Goal: Task Accomplishment & Management: Manage account settings

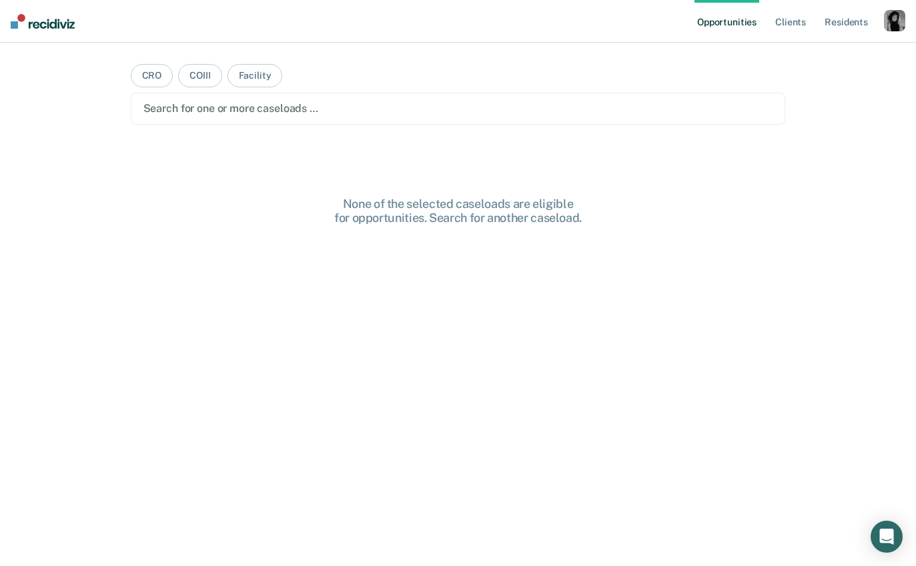
click at [902, 19] on div "button" at bounding box center [894, 20] width 21 height 21
click at [829, 61] on div "Profile How it works Log Out" at bounding box center [840, 70] width 129 height 65
click at [820, 53] on link "Profile" at bounding box center [840, 54] width 107 height 11
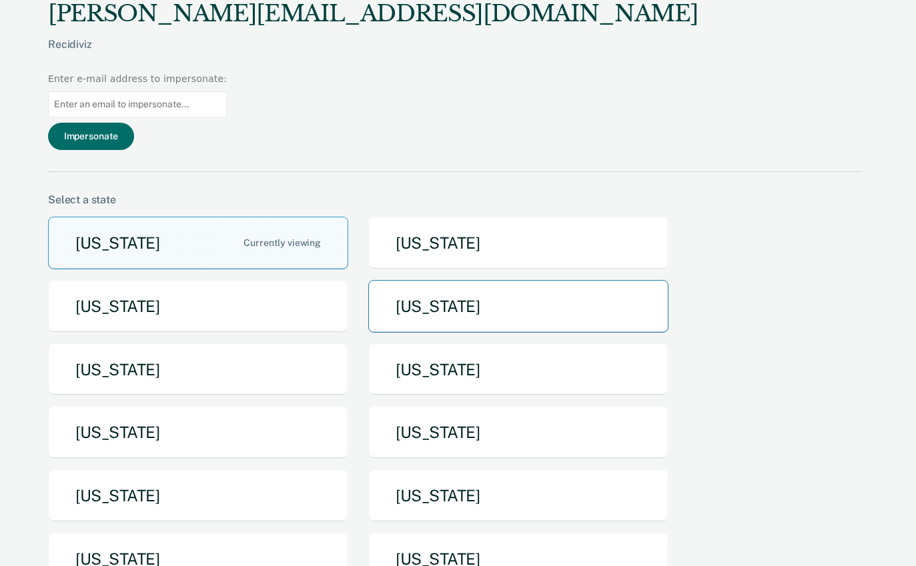
click at [433, 280] on button "[US_STATE]" at bounding box center [518, 306] width 300 height 53
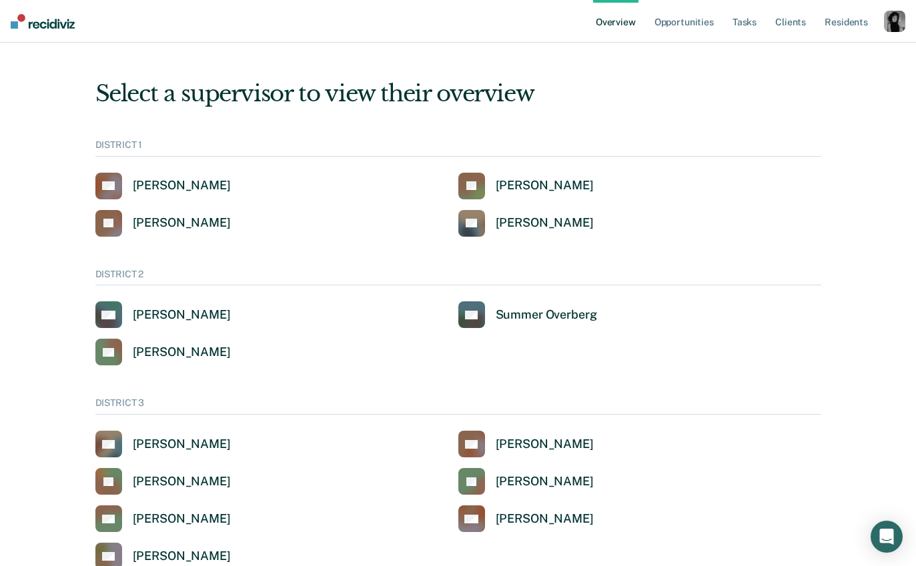
click at [902, 21] on div "button" at bounding box center [894, 21] width 21 height 21
click at [898, 31] on div "button" at bounding box center [894, 21] width 21 height 21
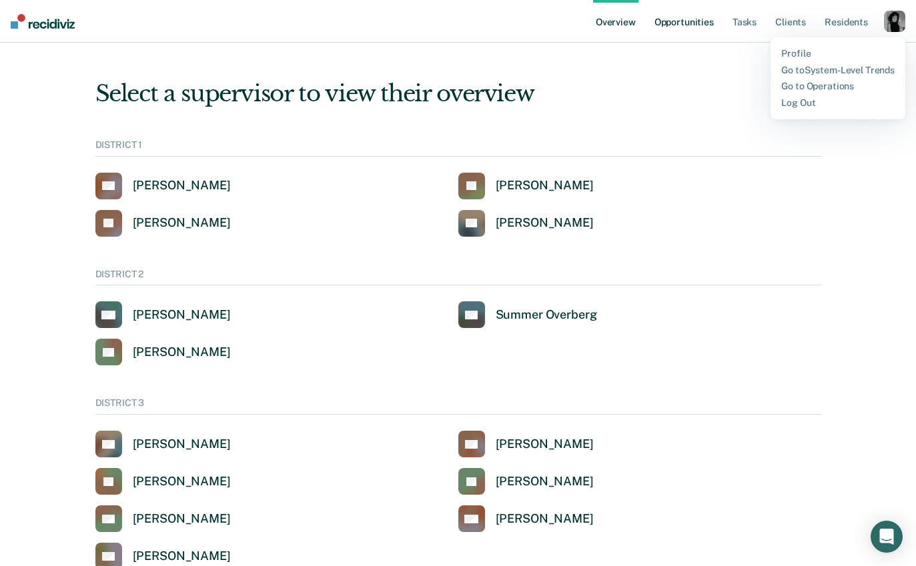
click at [704, 26] on link "Opportunities" at bounding box center [684, 21] width 65 height 43
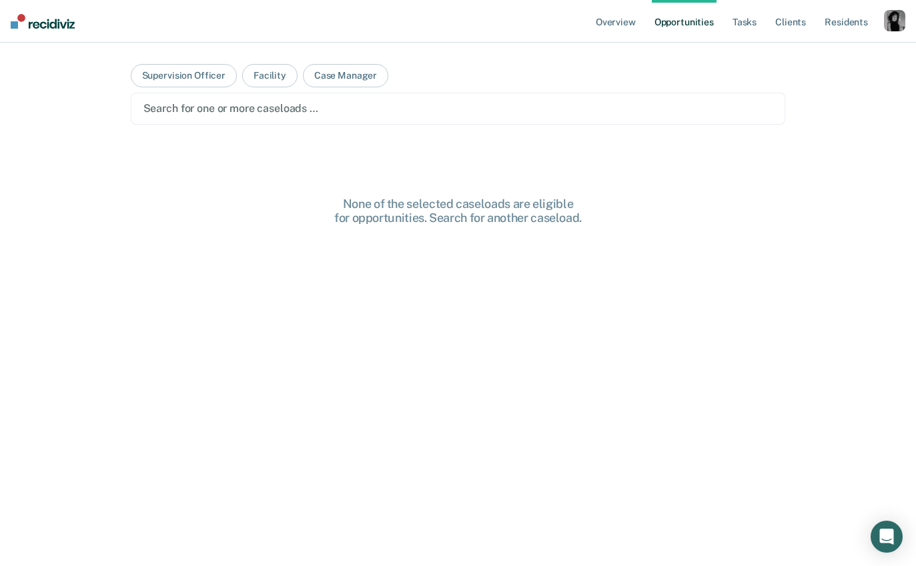
click at [887, 13] on div "button" at bounding box center [894, 20] width 21 height 21
click at [354, 101] on div at bounding box center [458, 108] width 630 height 15
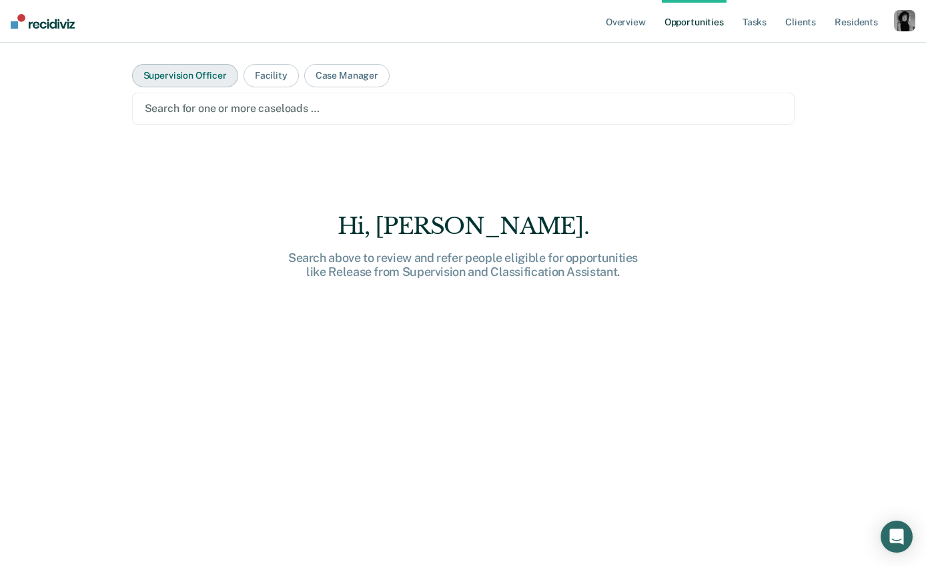
click at [215, 80] on button "Supervision Officer" at bounding box center [185, 75] width 106 height 23
click at [280, 109] on div at bounding box center [463, 108] width 637 height 15
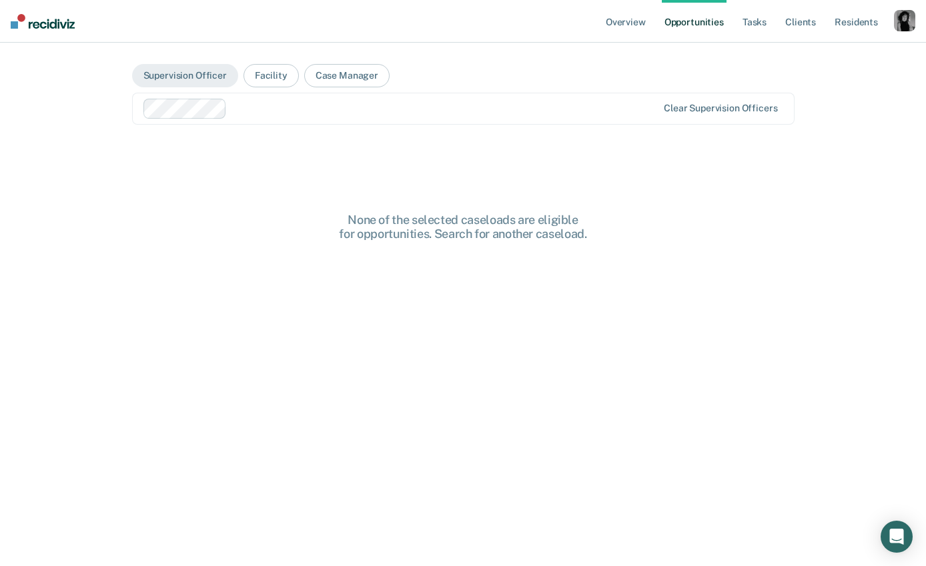
click at [335, 109] on div at bounding box center [444, 108] width 425 height 15
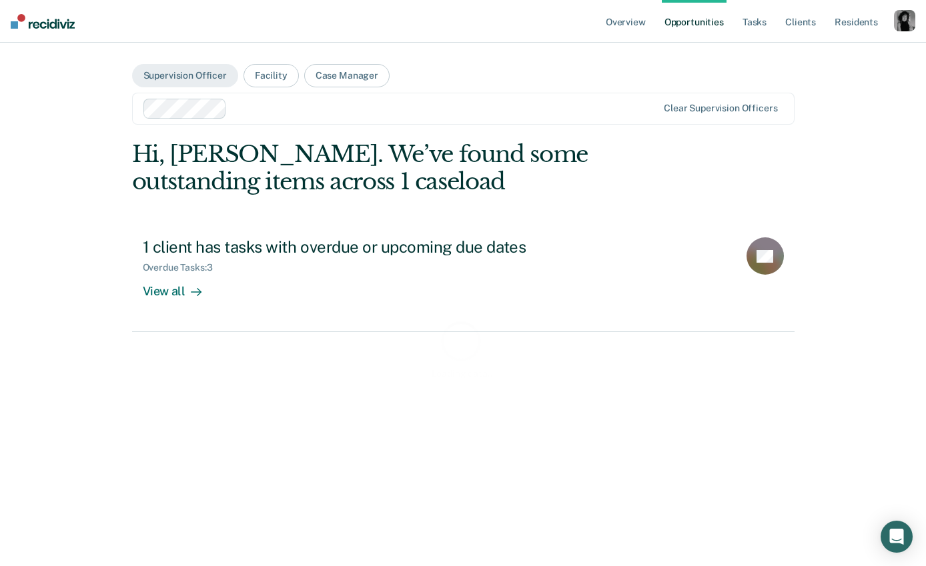
click at [485, 62] on main "Supervision Officer Facility Case Manager Clear supervision officers Loading da…" at bounding box center [463, 289] width 694 height 492
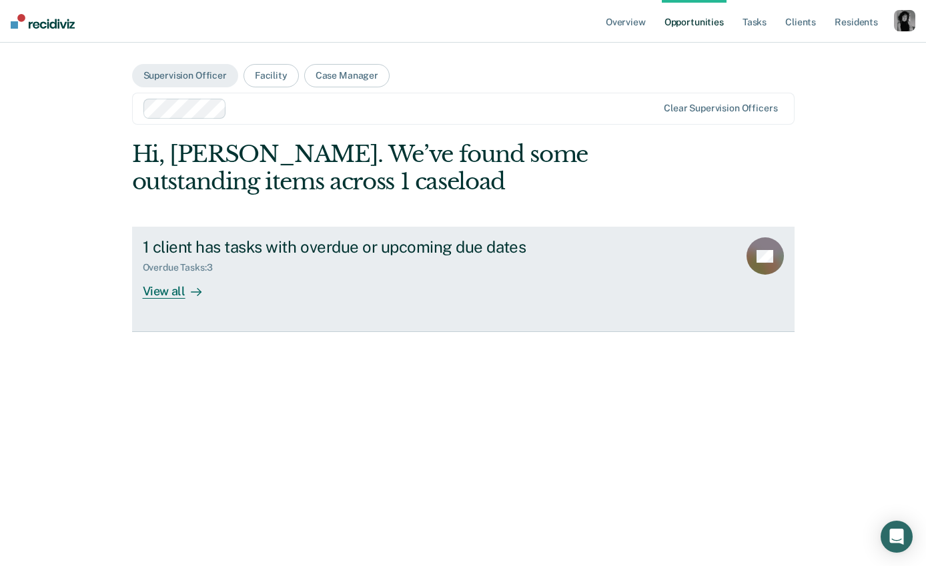
click at [334, 261] on div "Overdue Tasks : 3" at bounding box center [377, 265] width 468 height 17
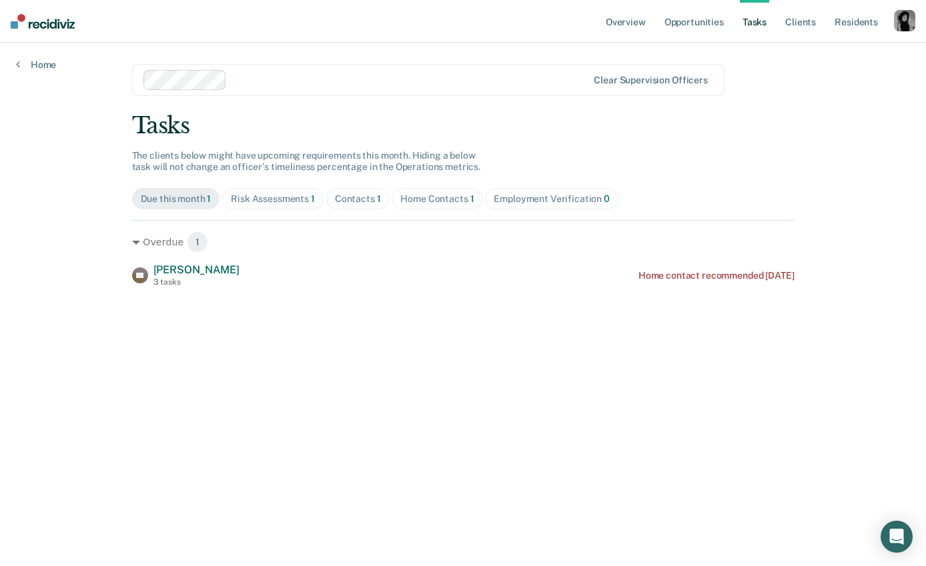
click at [900, 16] on div "button" at bounding box center [904, 20] width 21 height 21
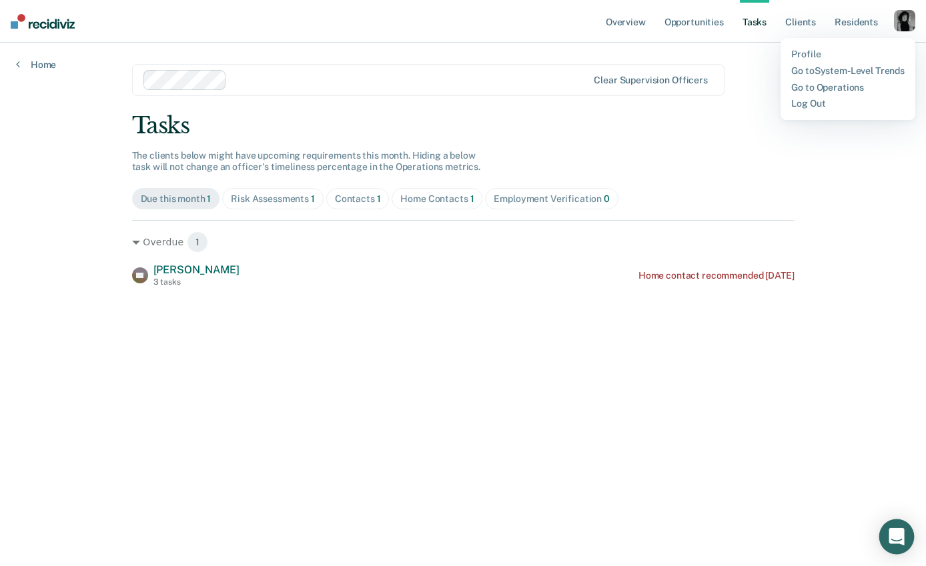
click at [904, 539] on div "Open Intercom Messenger" at bounding box center [896, 537] width 35 height 35
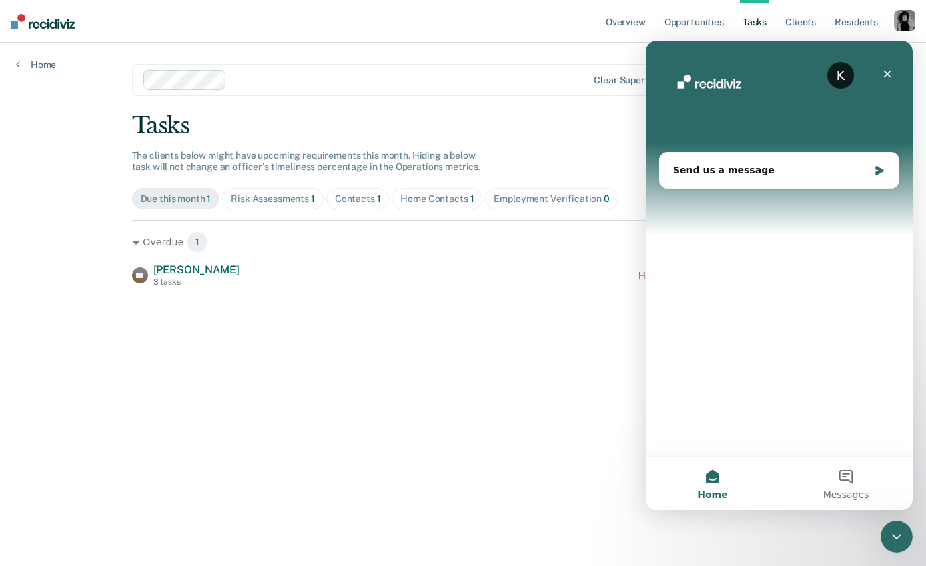
click at [906, 539] on div "Close Intercom Messenger" at bounding box center [896, 537] width 32 height 32
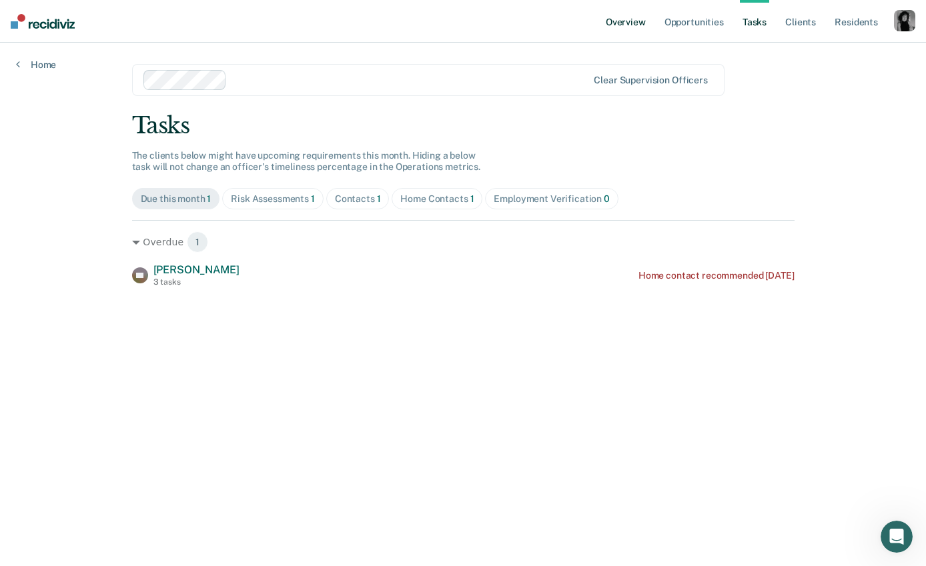
click at [622, 23] on link "Overview" at bounding box center [625, 21] width 45 height 43
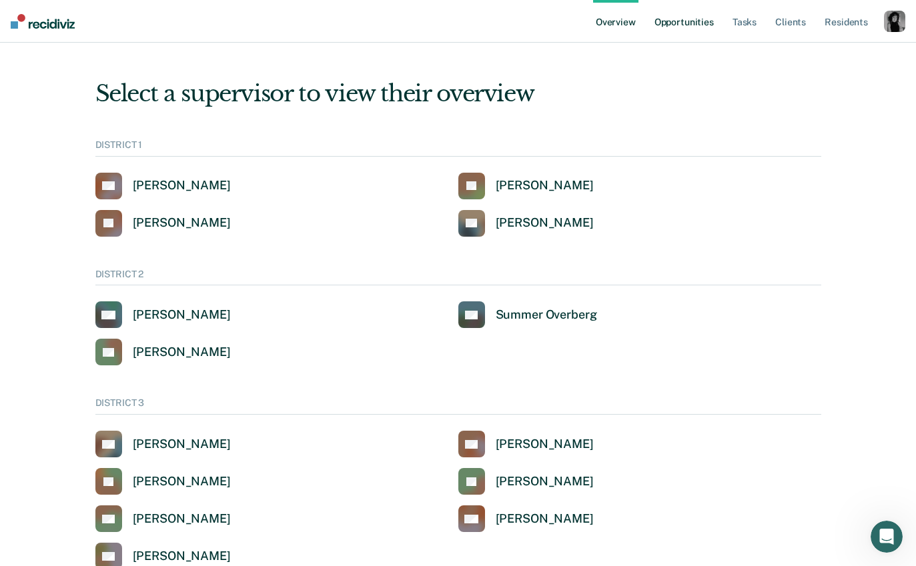
click at [710, 4] on link "Opportunities" at bounding box center [684, 21] width 65 height 43
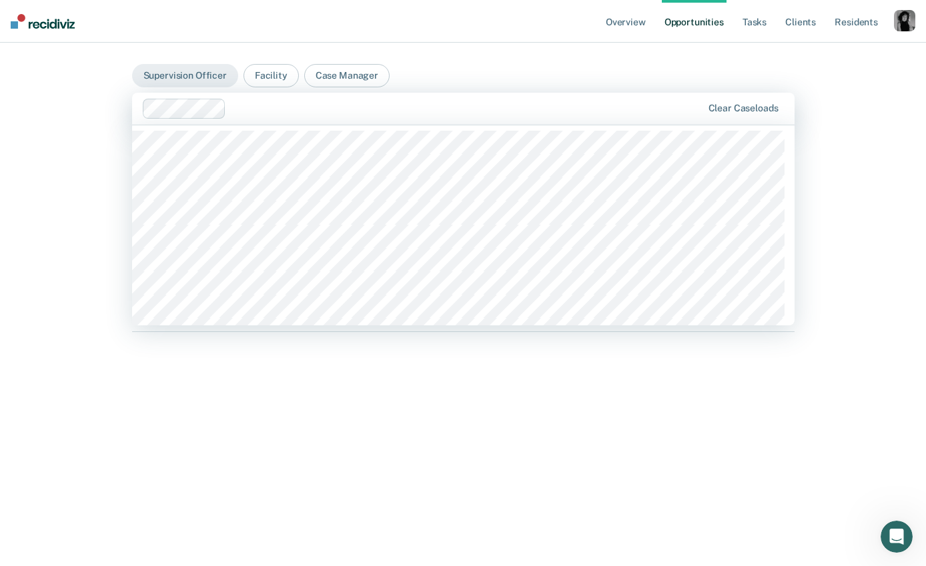
click at [253, 115] on div at bounding box center [466, 108] width 470 height 15
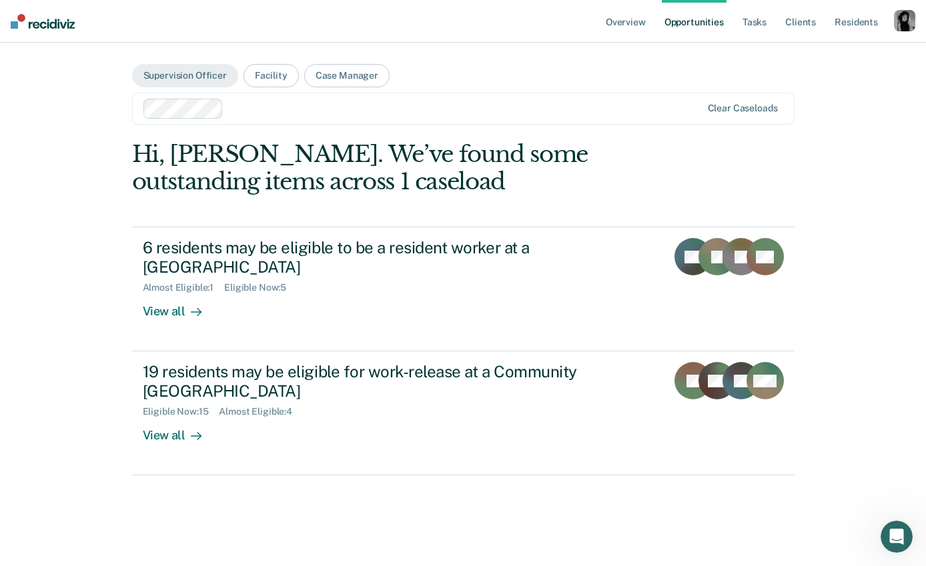
click at [293, 109] on div at bounding box center [465, 108] width 472 height 15
click at [299, 108] on div at bounding box center [465, 108] width 472 height 15
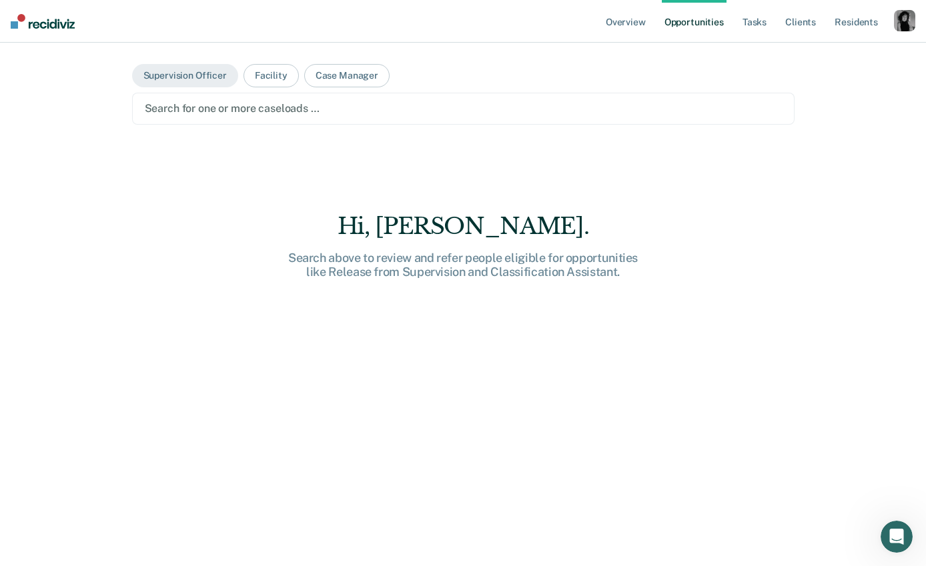
click at [213, 109] on div at bounding box center [463, 108] width 637 height 15
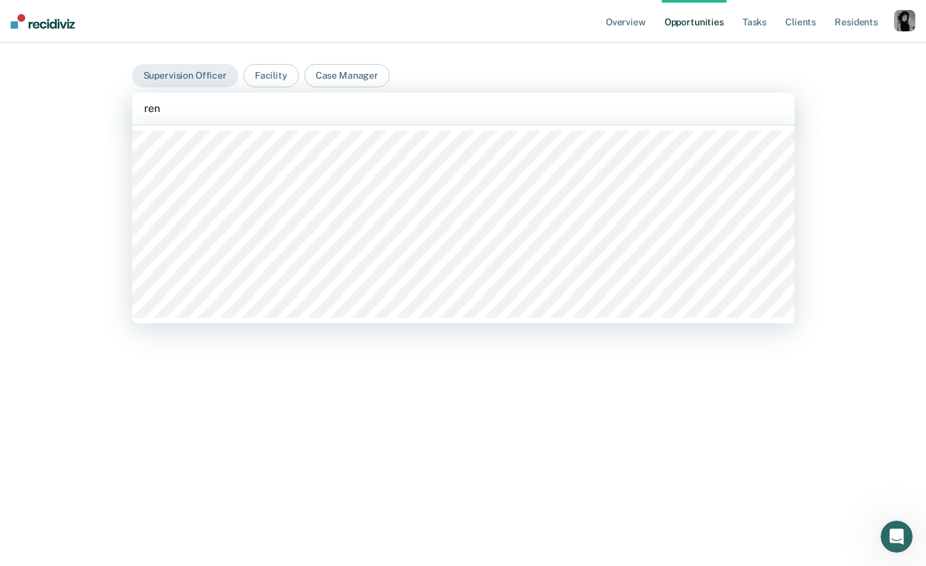
type input "rene"
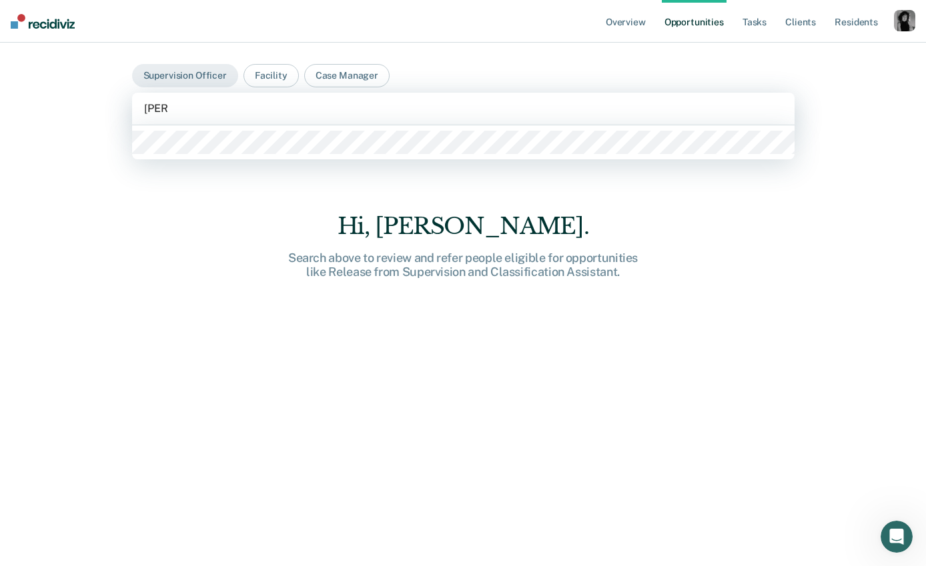
click at [195, 156] on div at bounding box center [463, 142] width 662 height 34
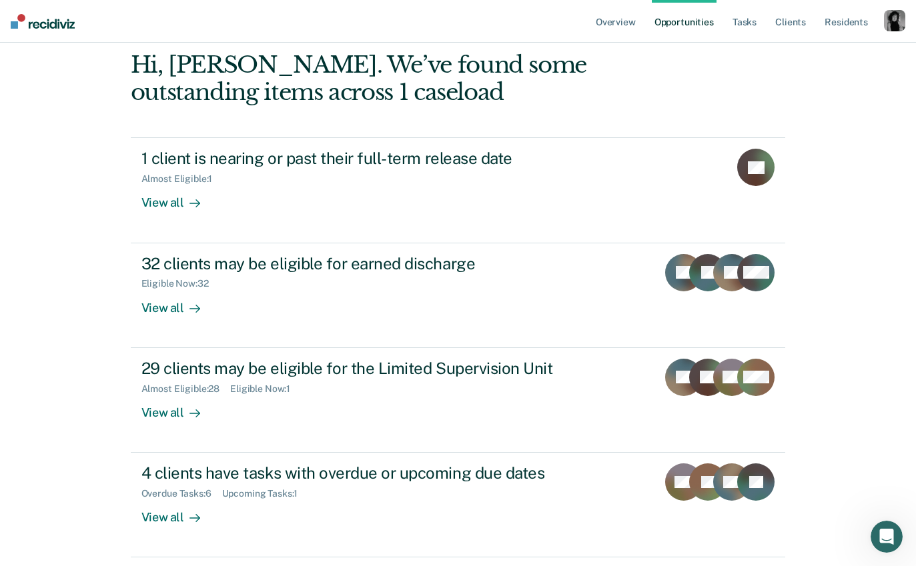
scroll to position [134, 0]
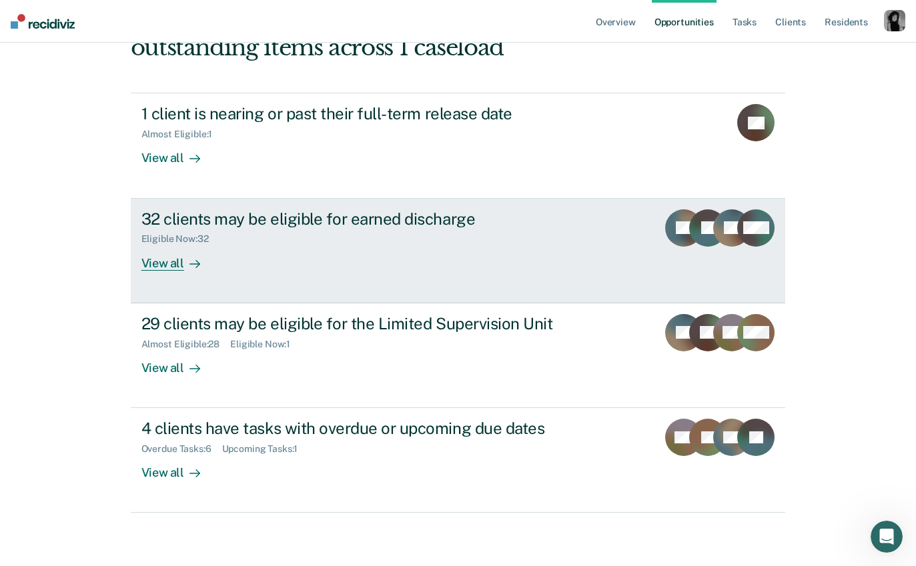
click at [402, 224] on div "32 clients may be eligible for earned discharge" at bounding box center [375, 218] width 468 height 19
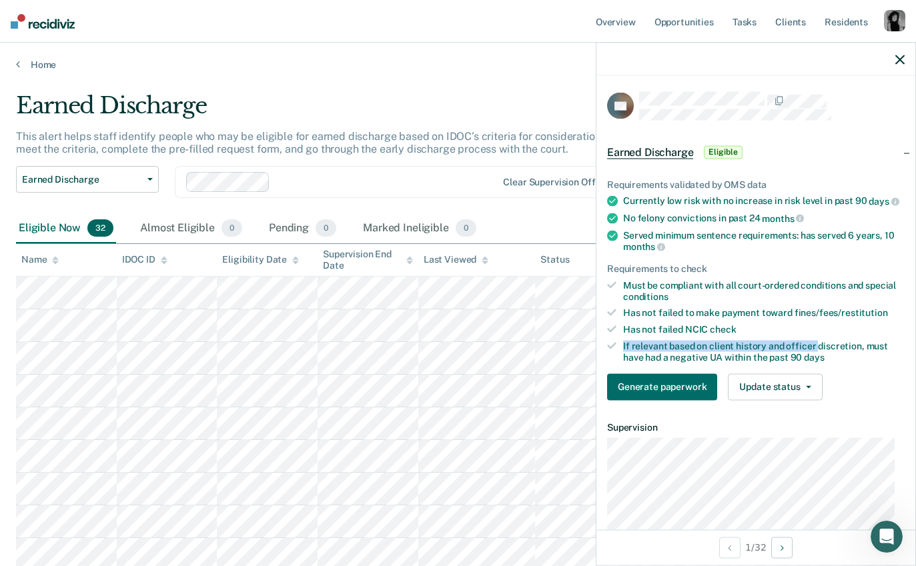
drag, startPoint x: 622, startPoint y: 356, endPoint x: 817, endPoint y: 360, distance: 194.8
click at [817, 360] on div "If relevant based on client history and officer discretion, must have had a neg…" at bounding box center [763, 352] width 281 height 23
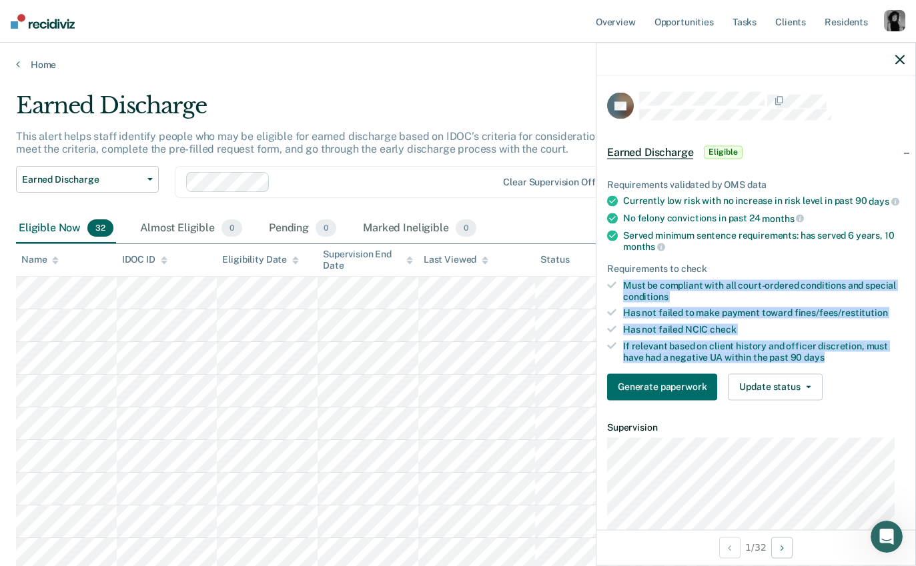
drag, startPoint x: 622, startPoint y: 292, endPoint x: 857, endPoint y: 368, distance: 247.4
click at [857, 363] on ul "Requirements validated by OMS data Currently low risk with no increase in risk …" at bounding box center [755, 271] width 297 height 184
click at [687, 396] on button "Generate paperwork" at bounding box center [662, 387] width 110 height 27
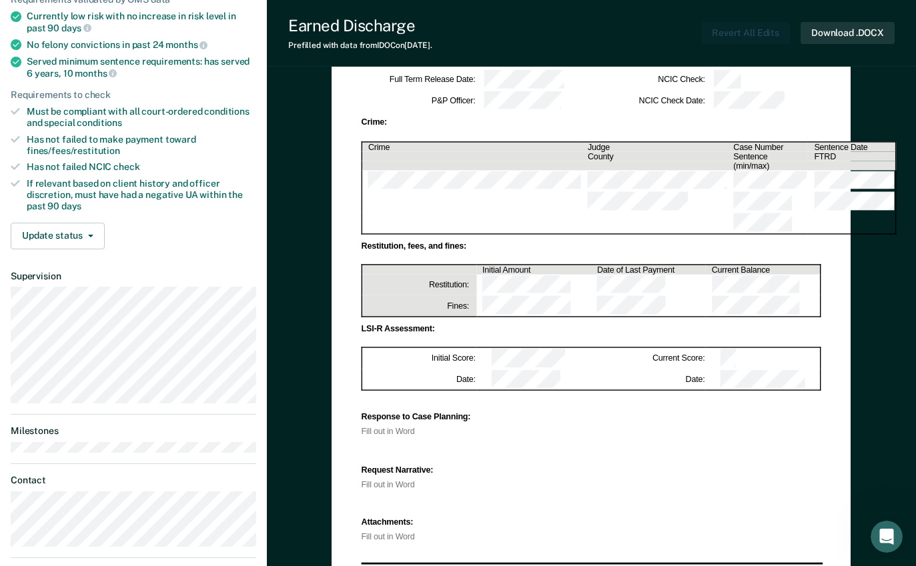
scroll to position [181, 0]
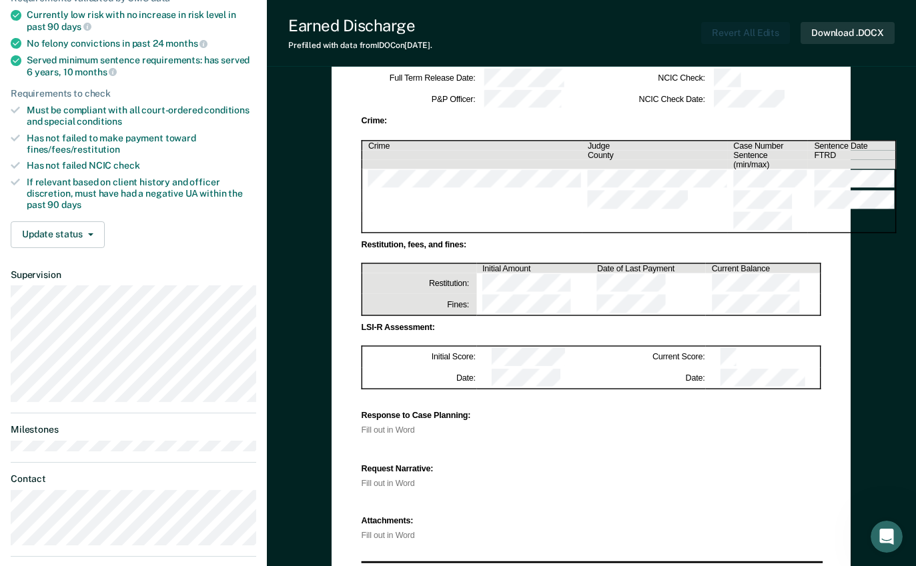
click at [400, 427] on div "Fill out in Word" at bounding box center [592, 430] width 460 height 7
click at [214, 117] on div "Must be compliant with all court-ordered conditions and special conditions" at bounding box center [141, 116] width 229 height 23
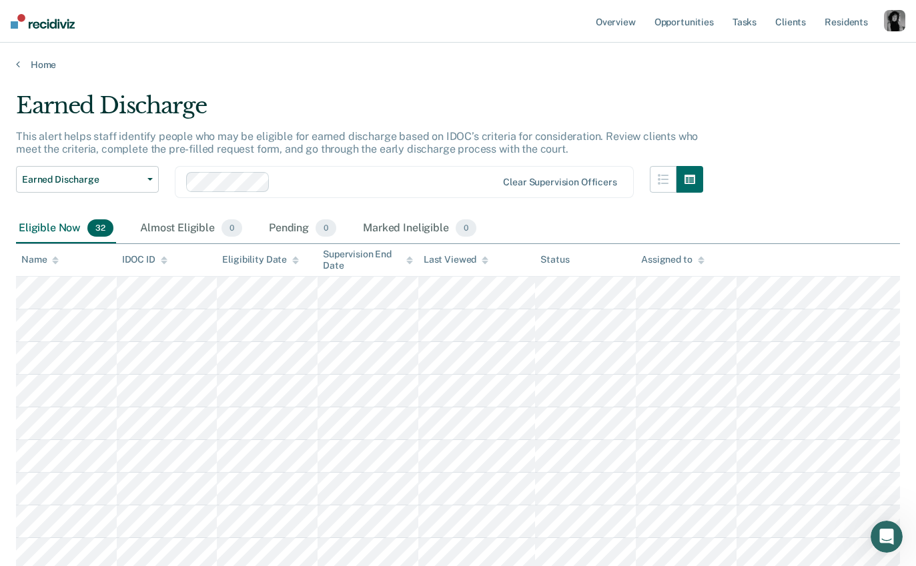
click at [891, 15] on div "button" at bounding box center [894, 20] width 21 height 21
click at [626, 21] on link "Overview" at bounding box center [615, 21] width 45 height 43
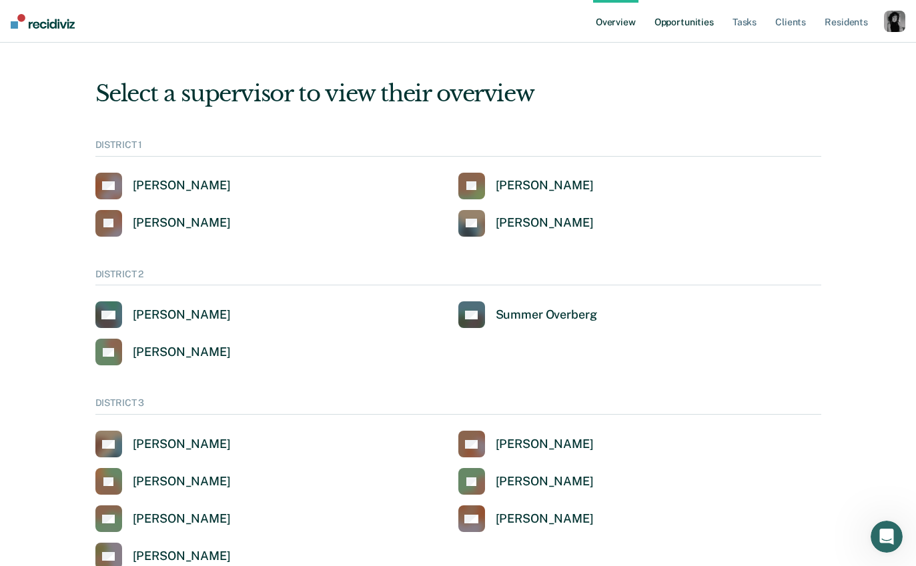
click at [688, 15] on link "Opportunities" at bounding box center [684, 21] width 65 height 43
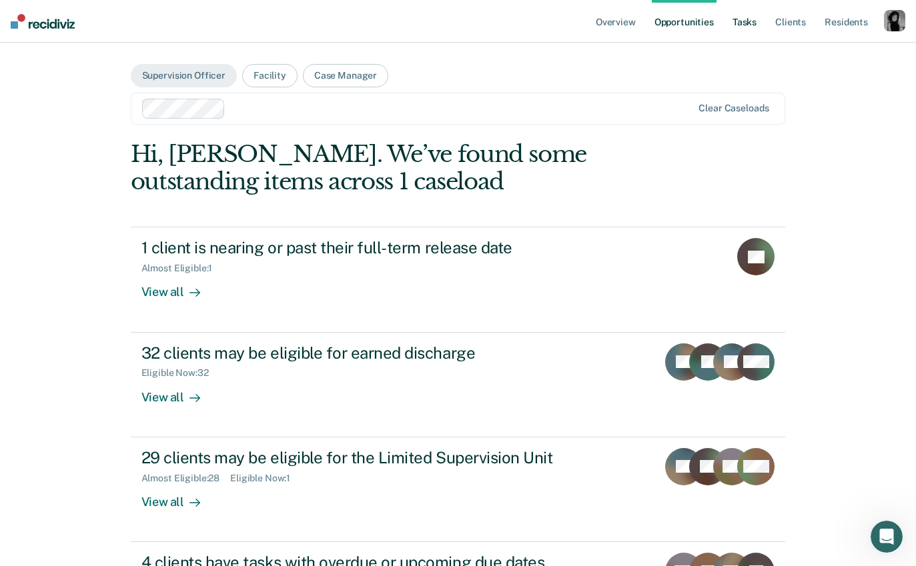
click at [753, 21] on link "Tasks" at bounding box center [744, 21] width 29 height 43
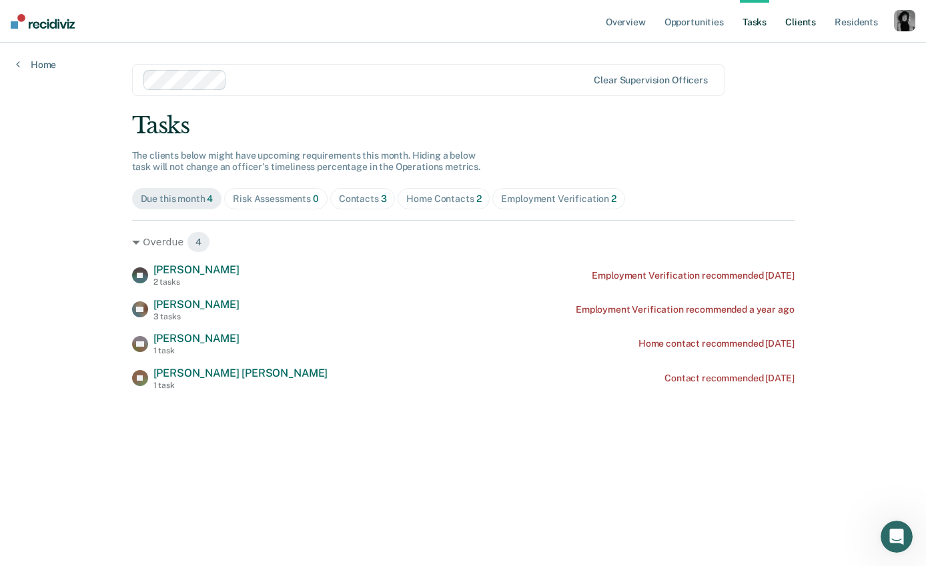
click at [809, 22] on link "Client s" at bounding box center [800, 21] width 36 height 43
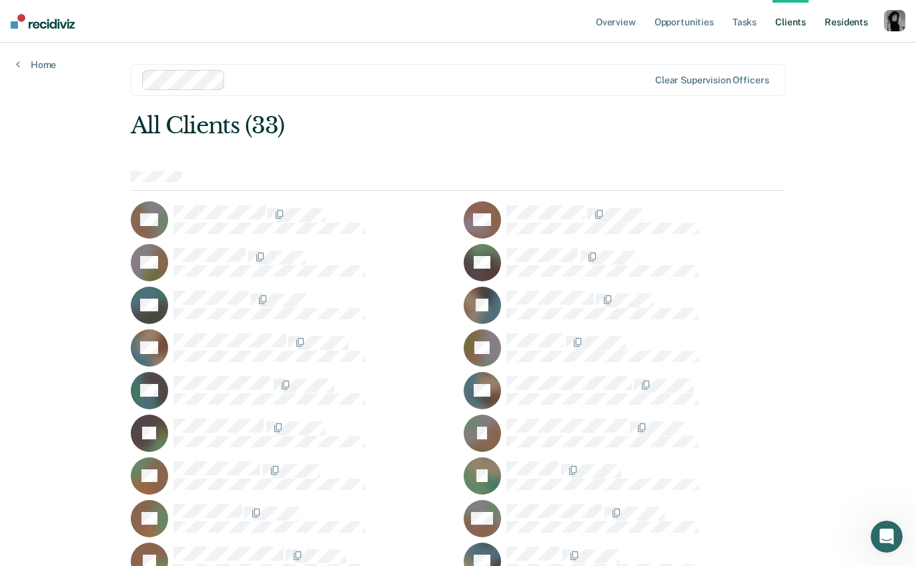
click at [859, 19] on link "Resident s" at bounding box center [846, 21] width 49 height 43
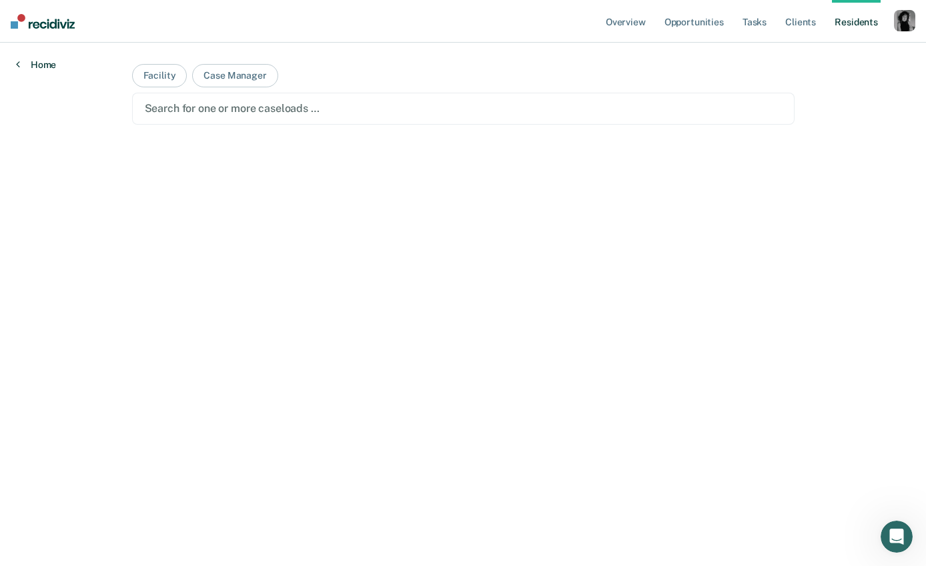
click at [55, 69] on link "Home" at bounding box center [36, 65] width 40 height 12
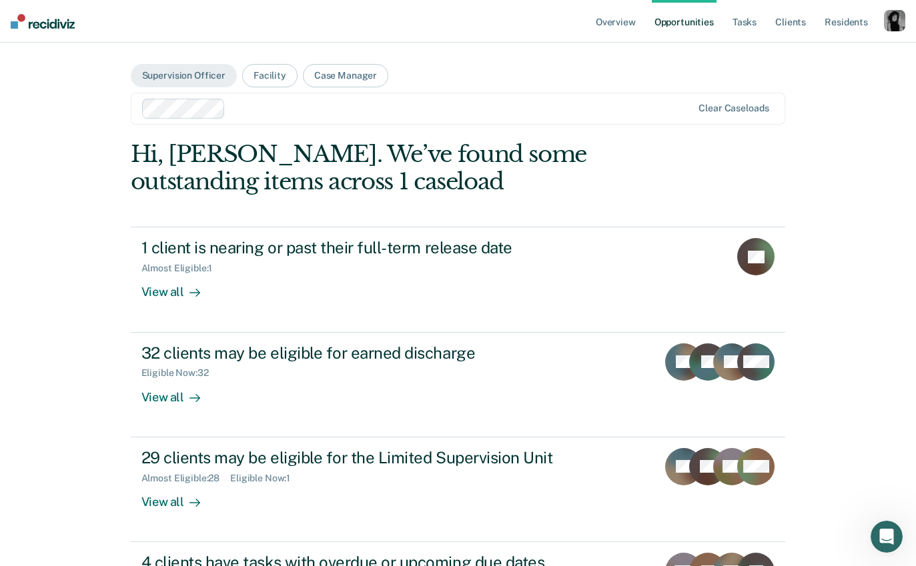
click at [885, 23] on div "button" at bounding box center [894, 20] width 21 height 21
click at [796, 55] on link "Profile" at bounding box center [837, 54] width 113 height 11
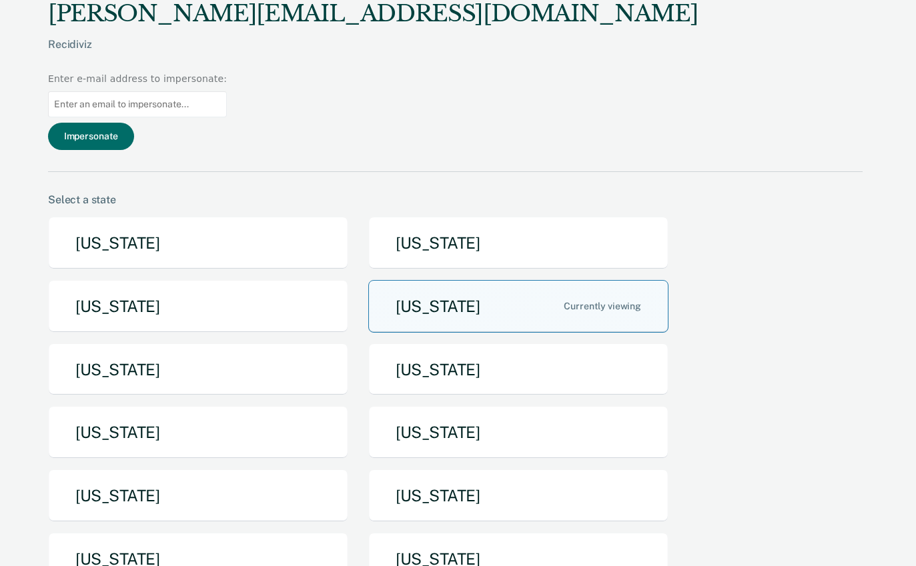
click at [523, 280] on button "Idaho" at bounding box center [518, 306] width 300 height 53
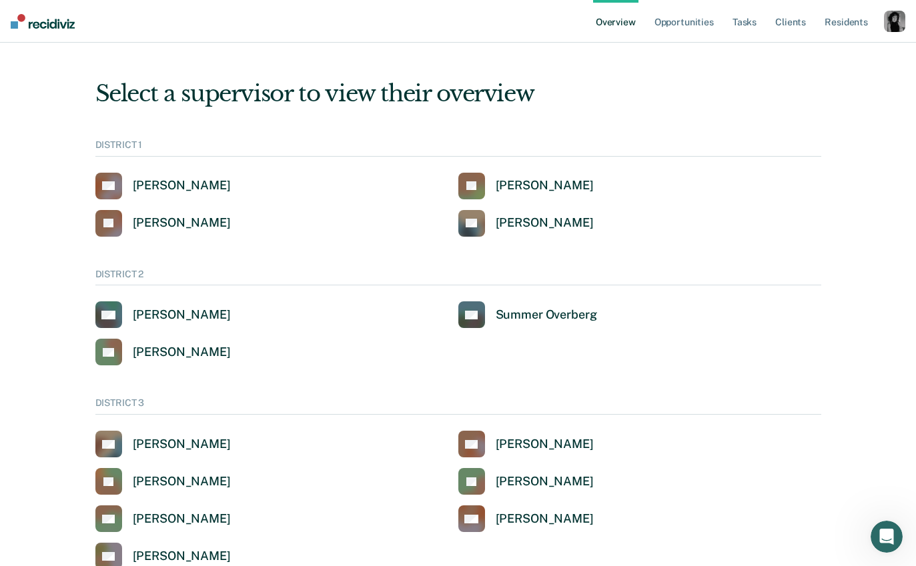
click at [891, 18] on div "button" at bounding box center [894, 21] width 21 height 21
click at [811, 83] on link "Go to Operations" at bounding box center [837, 86] width 113 height 11
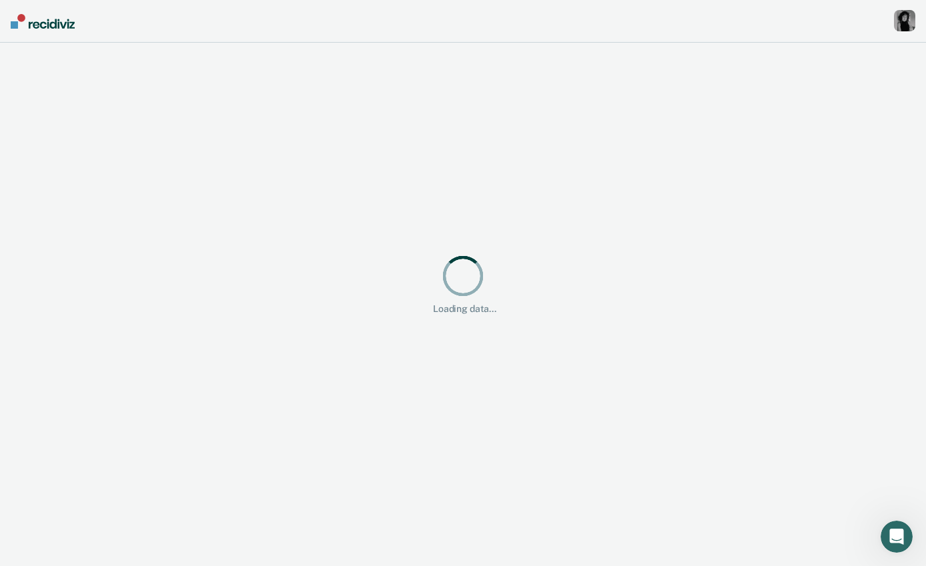
click at [908, 22] on div "button" at bounding box center [904, 20] width 21 height 21
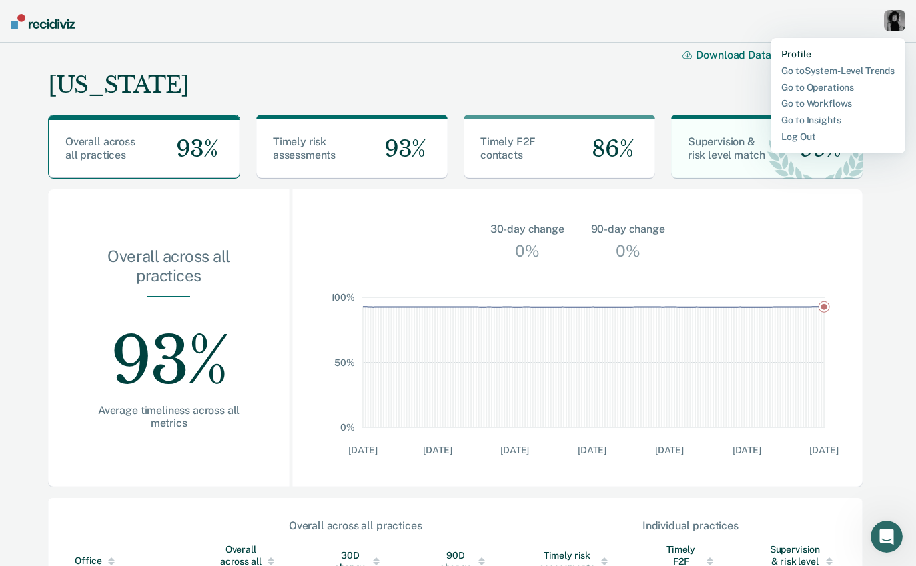
click at [826, 55] on link "Profile" at bounding box center [837, 54] width 113 height 11
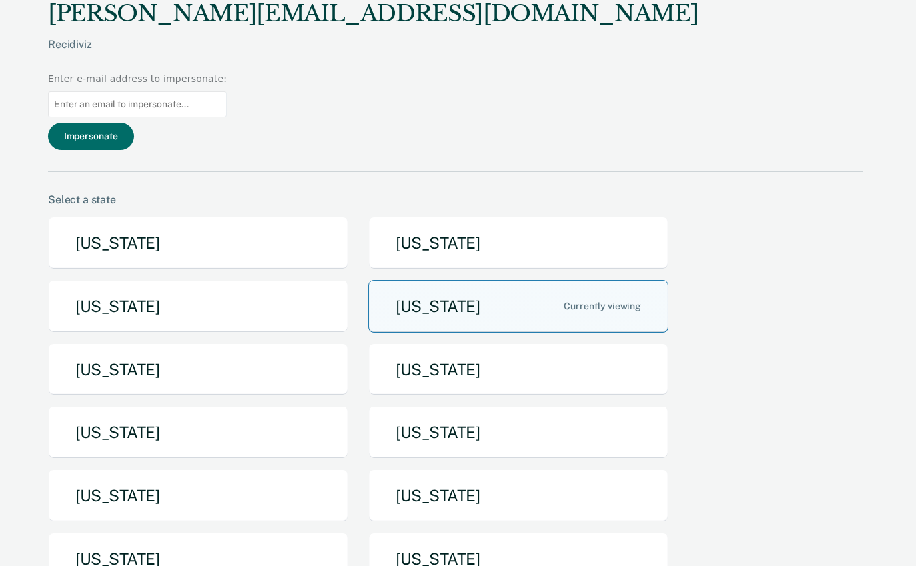
click at [568, 280] on button "Idaho" at bounding box center [518, 306] width 300 height 53
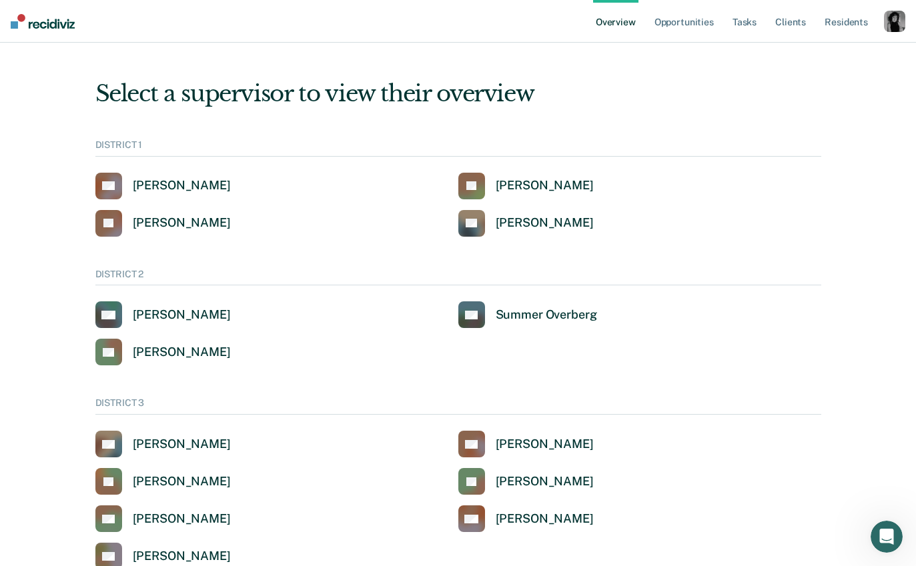
click at [888, 23] on div "button" at bounding box center [894, 21] width 21 height 21
click at [804, 55] on link "Profile" at bounding box center [837, 53] width 113 height 11
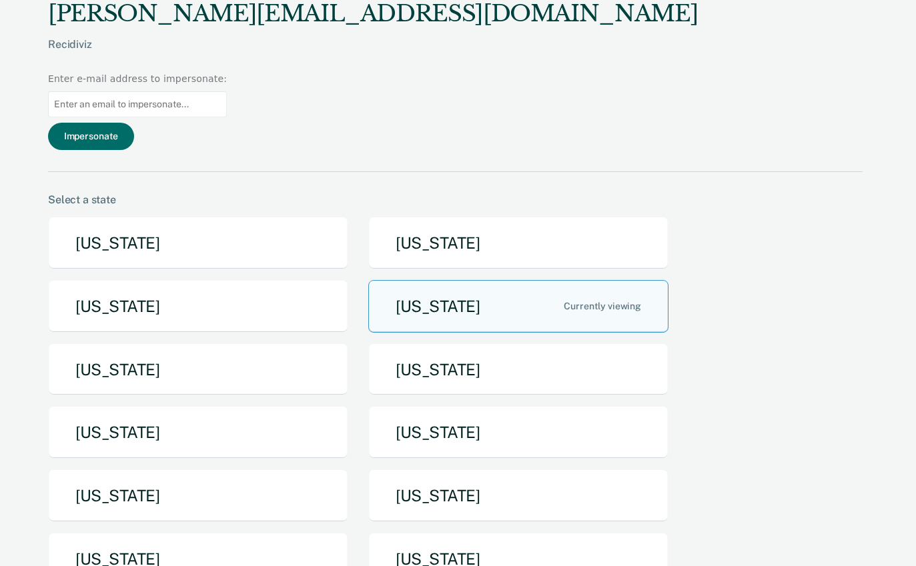
click at [227, 91] on input at bounding box center [137, 104] width 179 height 26
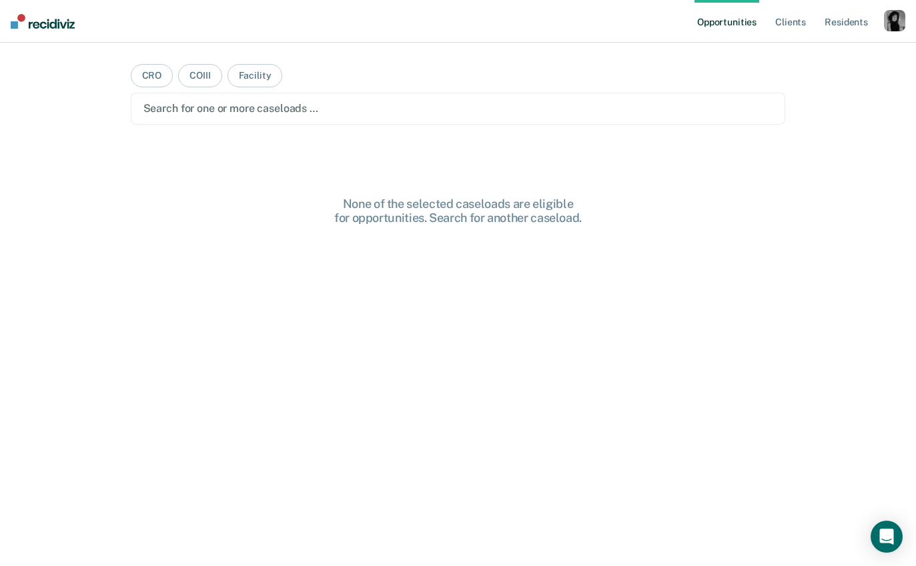
click at [894, 26] on div "button" at bounding box center [894, 20] width 21 height 21
click at [814, 53] on link "Profile" at bounding box center [840, 54] width 107 height 11
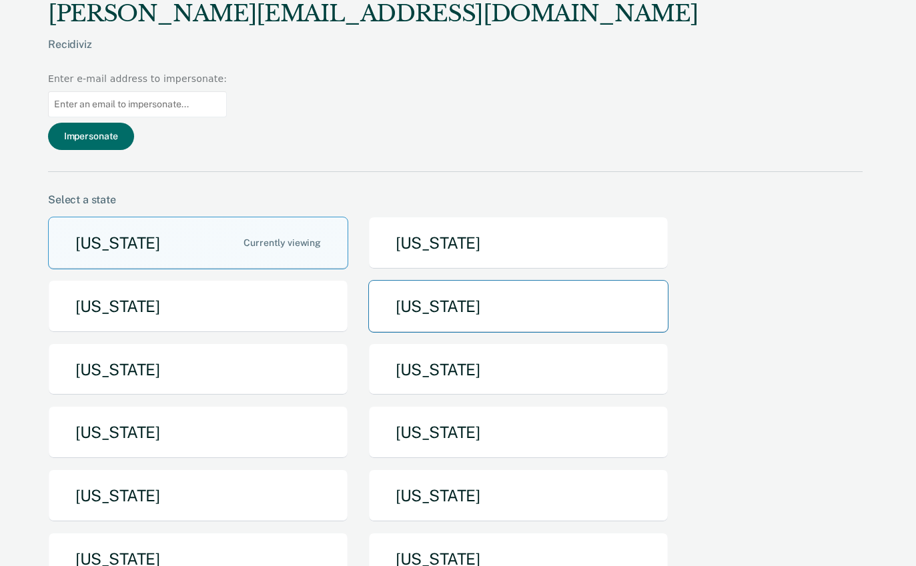
click at [484, 280] on button "[US_STATE]" at bounding box center [518, 306] width 300 height 53
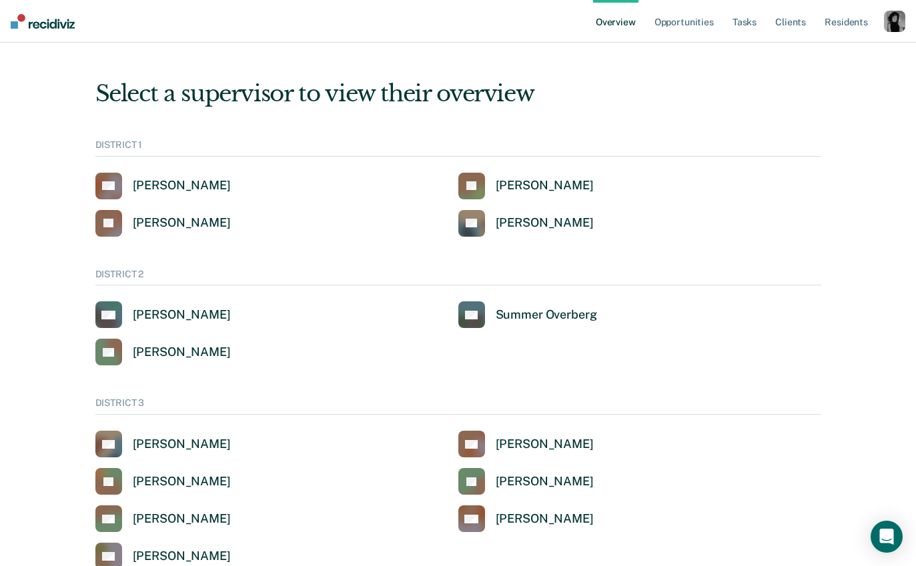
click at [894, 26] on div "button" at bounding box center [894, 21] width 21 height 21
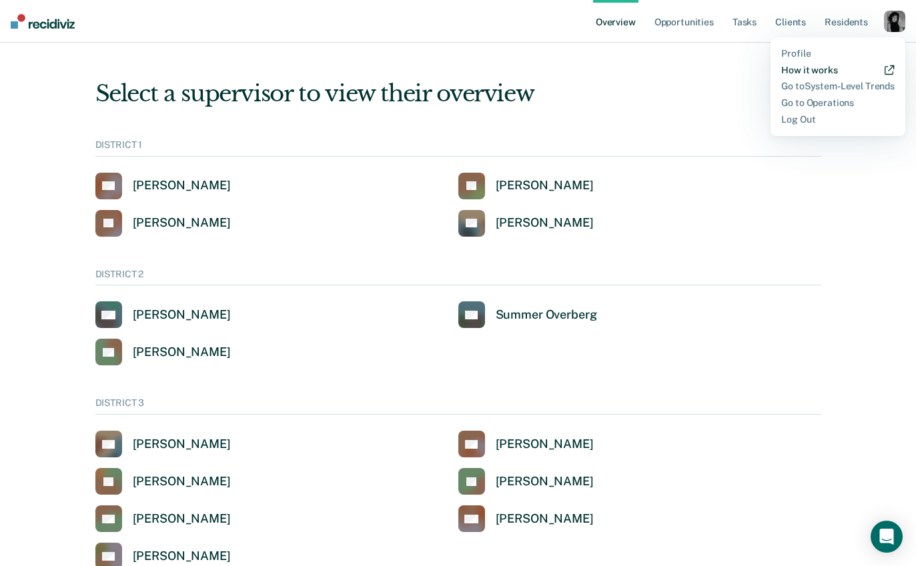
click at [824, 73] on link "How it works" at bounding box center [837, 70] width 113 height 11
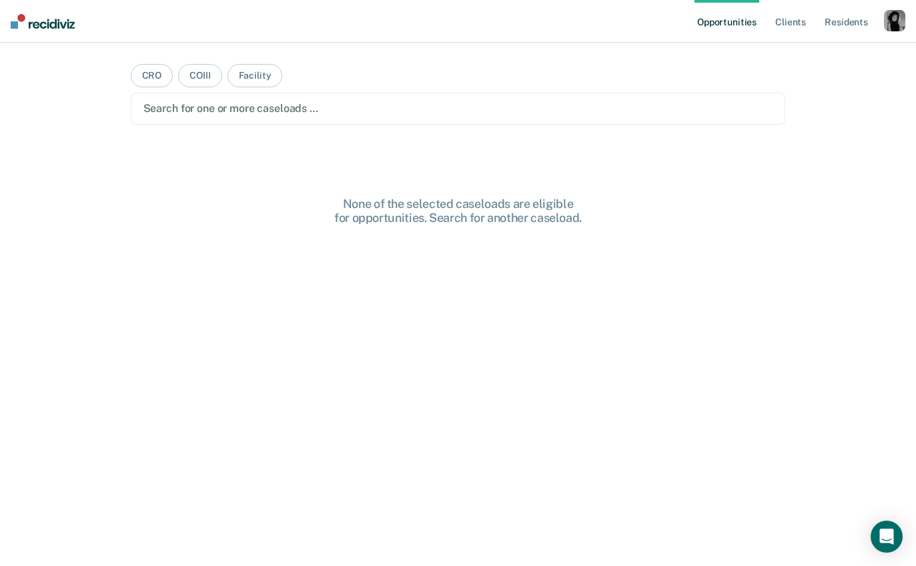
click at [893, 17] on div "button" at bounding box center [894, 20] width 21 height 21
click at [813, 50] on link "Profile" at bounding box center [840, 54] width 107 height 11
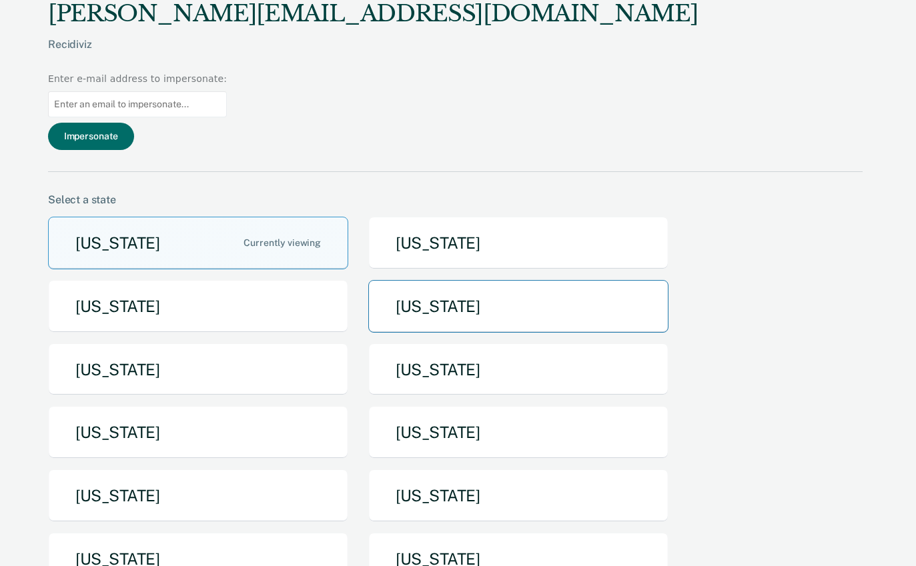
click at [404, 280] on button "[US_STATE]" at bounding box center [518, 306] width 300 height 53
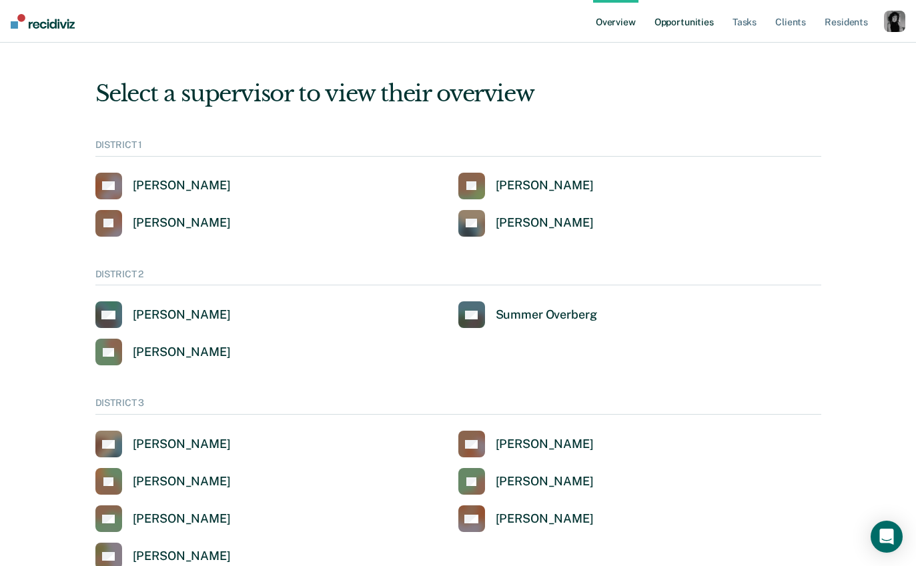
click at [691, 14] on link "Opportunities" at bounding box center [684, 21] width 65 height 43
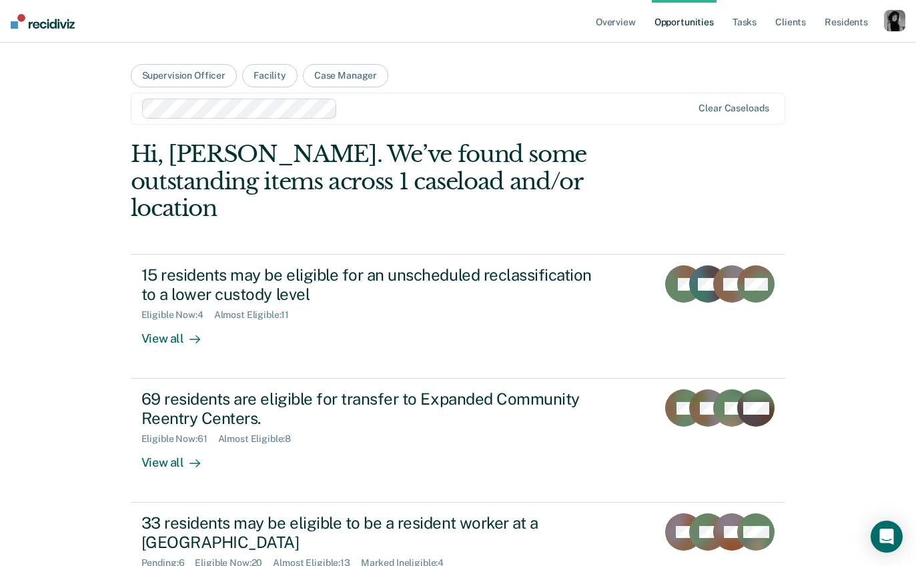
click at [889, 25] on div "button" at bounding box center [894, 20] width 21 height 21
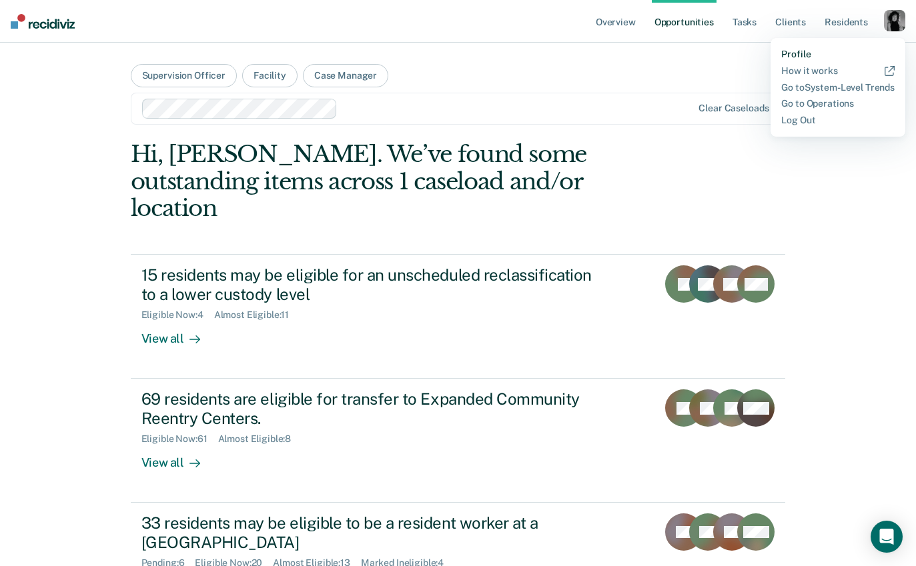
click at [800, 58] on link "Profile" at bounding box center [837, 54] width 113 height 11
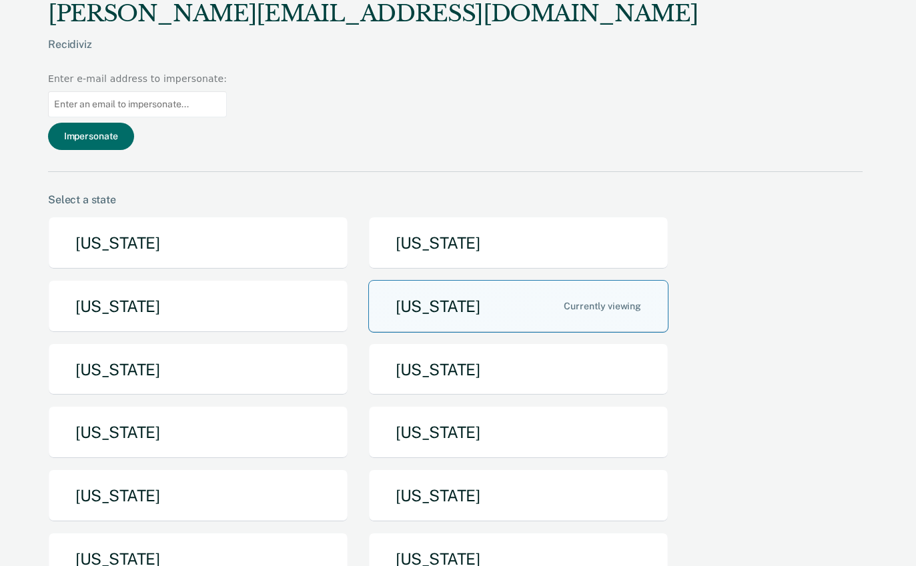
click at [496, 280] on button "Idaho" at bounding box center [518, 306] width 300 height 53
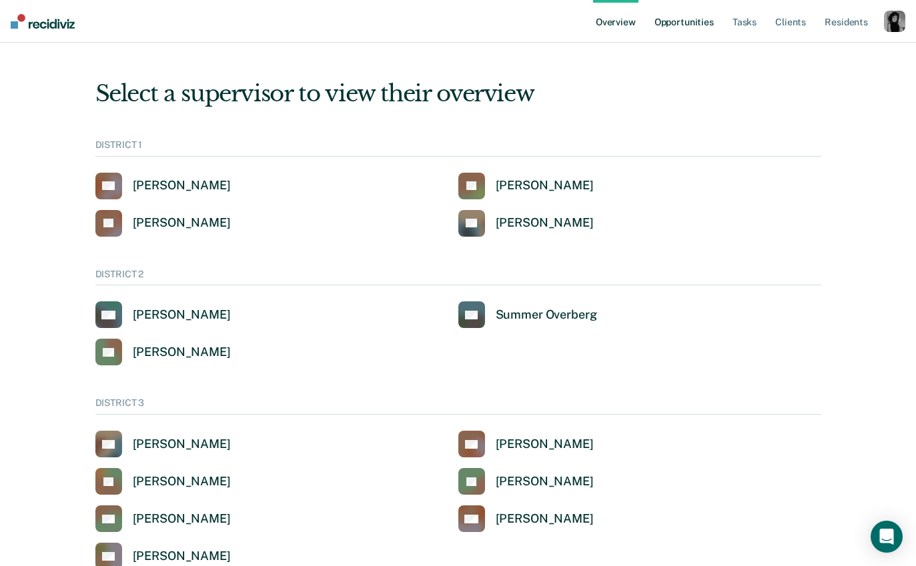
click at [686, 30] on link "Opportunities" at bounding box center [684, 21] width 65 height 43
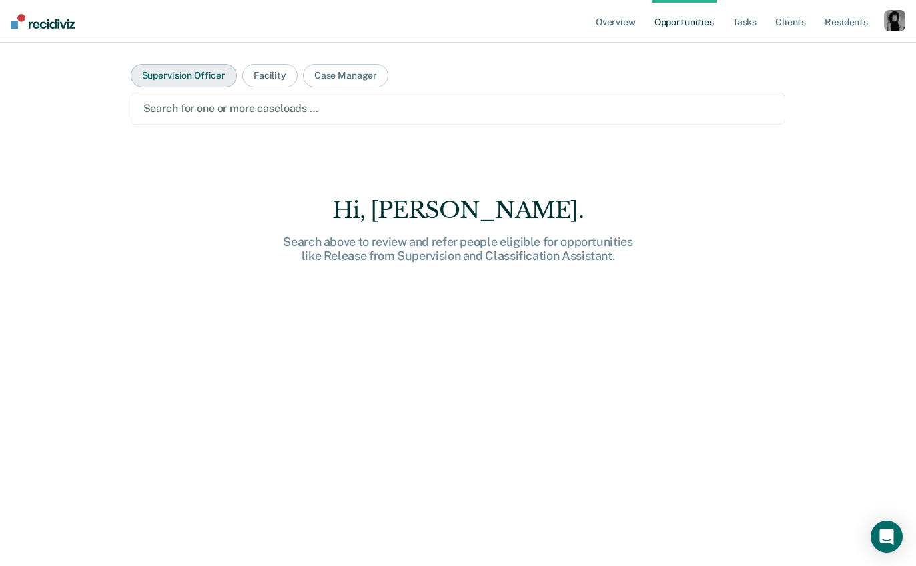
click at [157, 75] on button "Supervision Officer" at bounding box center [184, 75] width 106 height 23
click at [179, 115] on div at bounding box center [458, 108] width 630 height 15
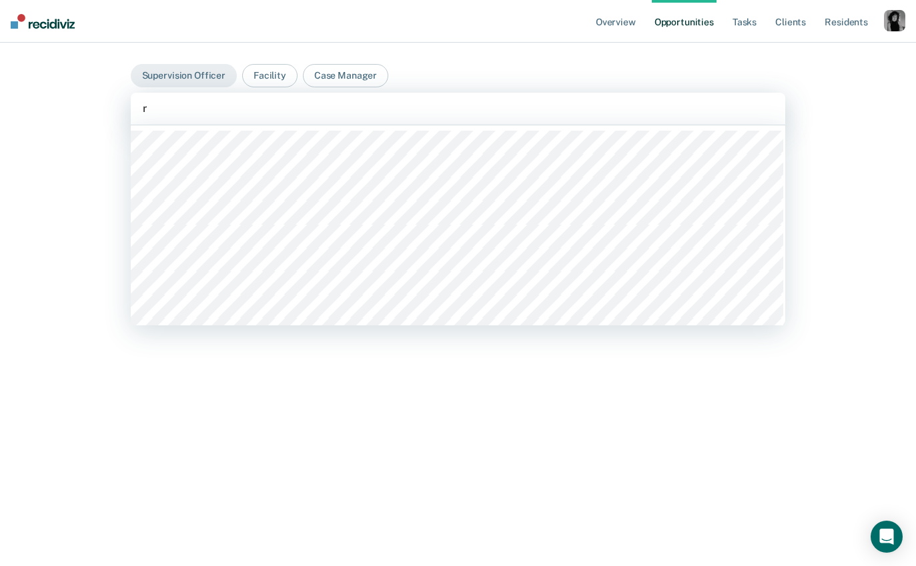
type input "re"
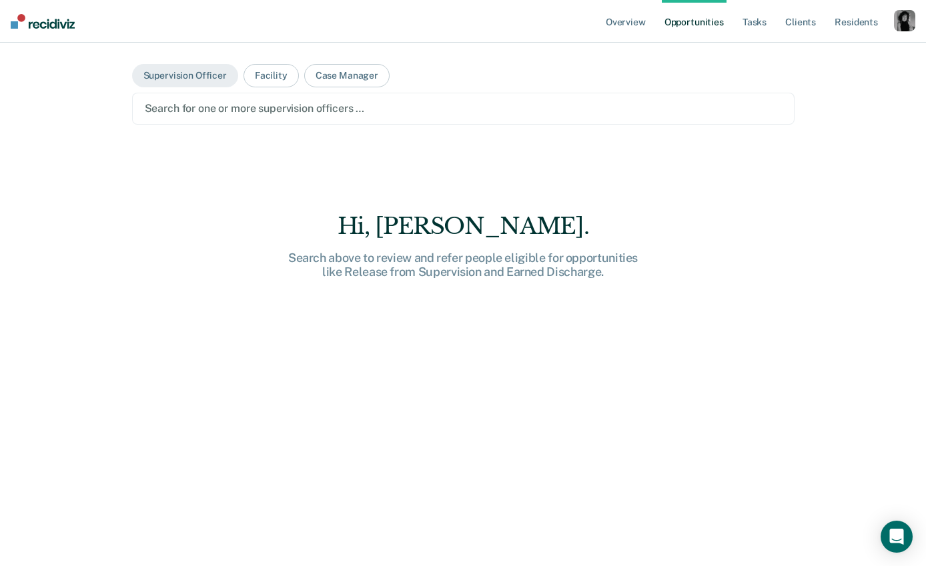
click at [219, 109] on div at bounding box center [463, 108] width 637 height 15
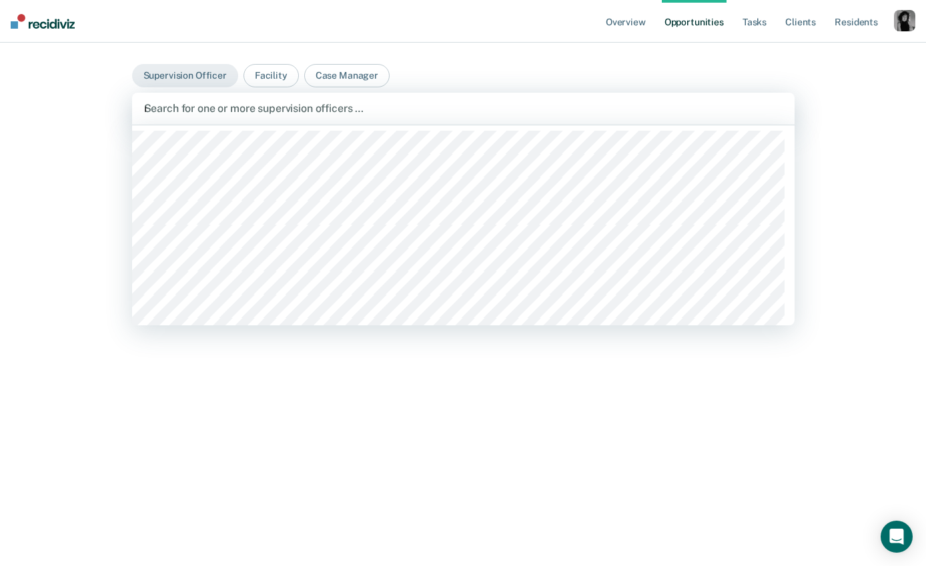
type input "re"
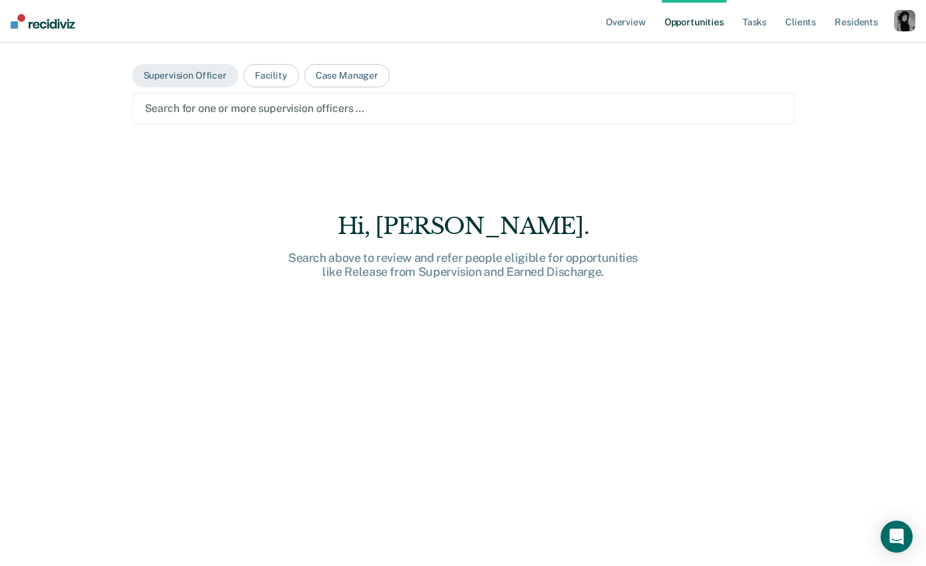
click at [230, 109] on div at bounding box center [463, 108] width 637 height 15
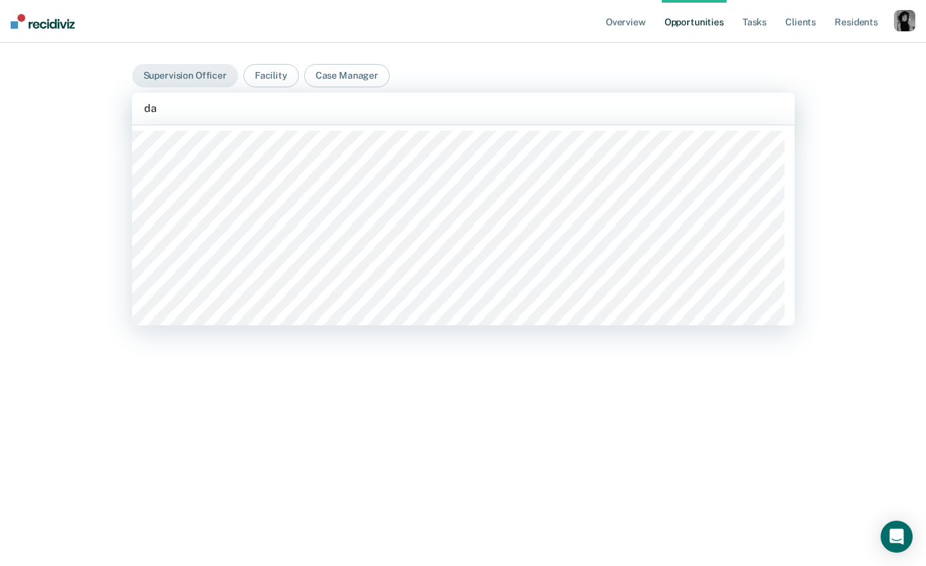
type input "d"
type input "hus"
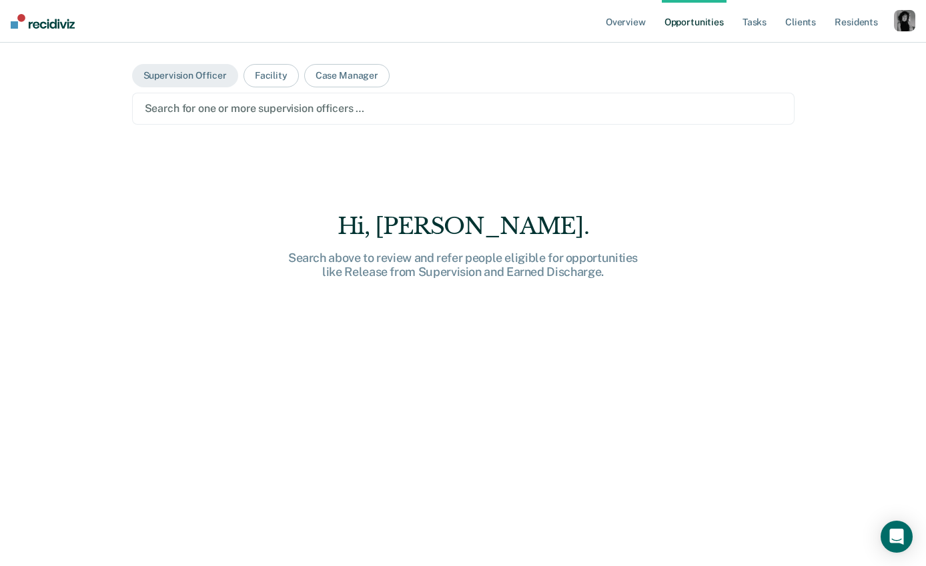
click at [236, 103] on div at bounding box center [463, 108] width 637 height 15
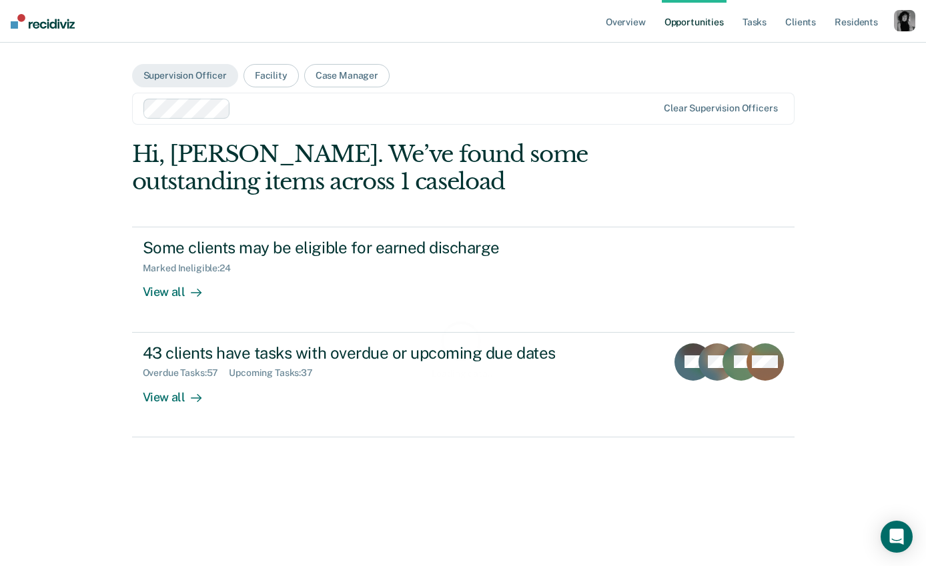
click at [263, 119] on div "Clear supervision officers" at bounding box center [463, 109] width 662 height 32
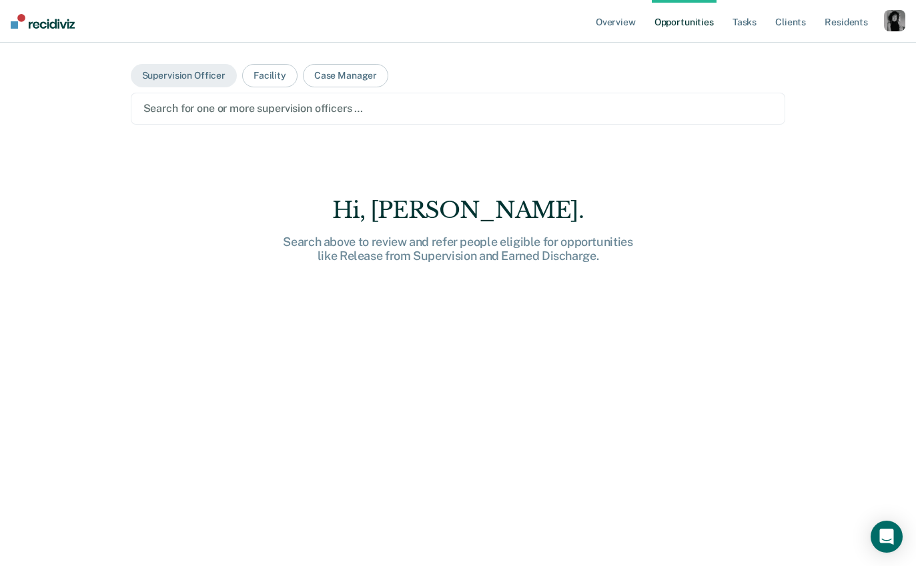
click at [212, 110] on div at bounding box center [458, 108] width 630 height 15
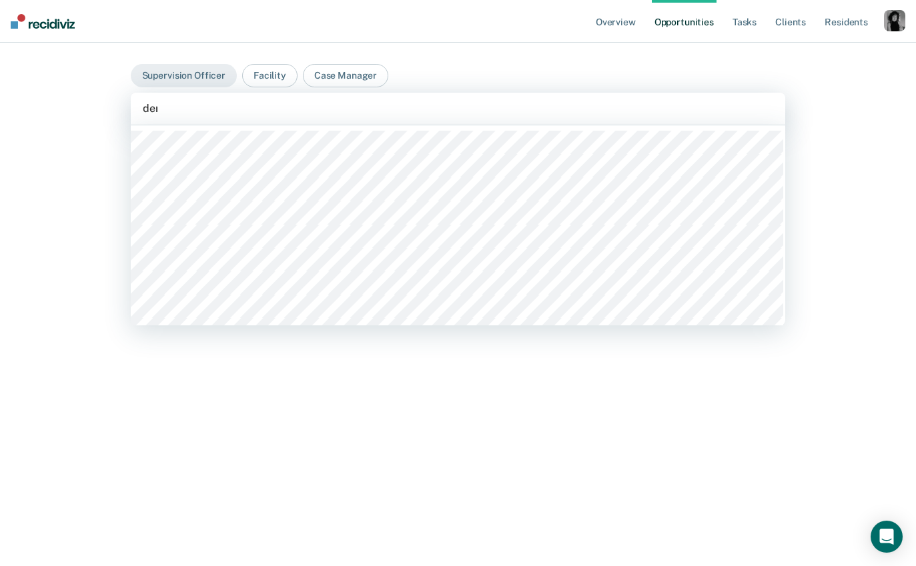
type input "dere"
type input "aer"
type input "dere"
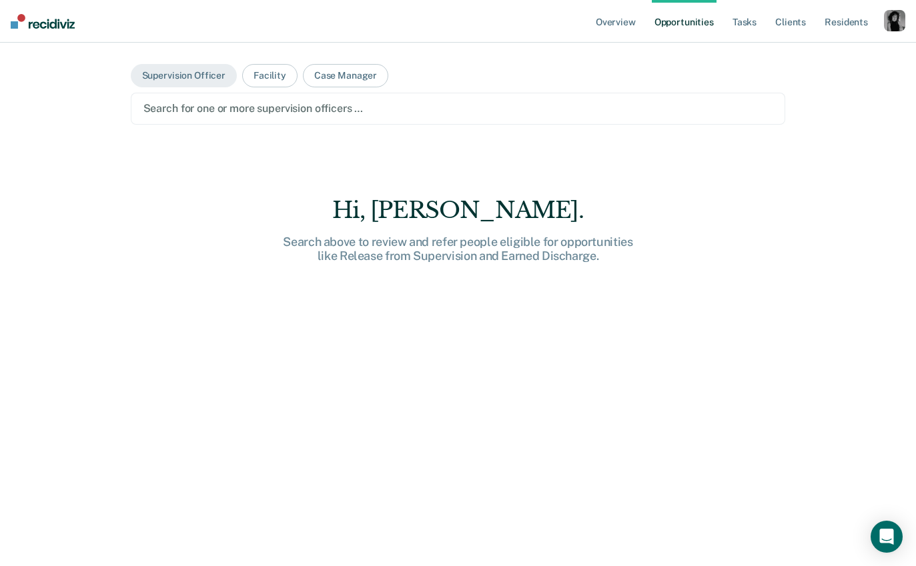
click at [225, 108] on div at bounding box center [458, 108] width 630 height 15
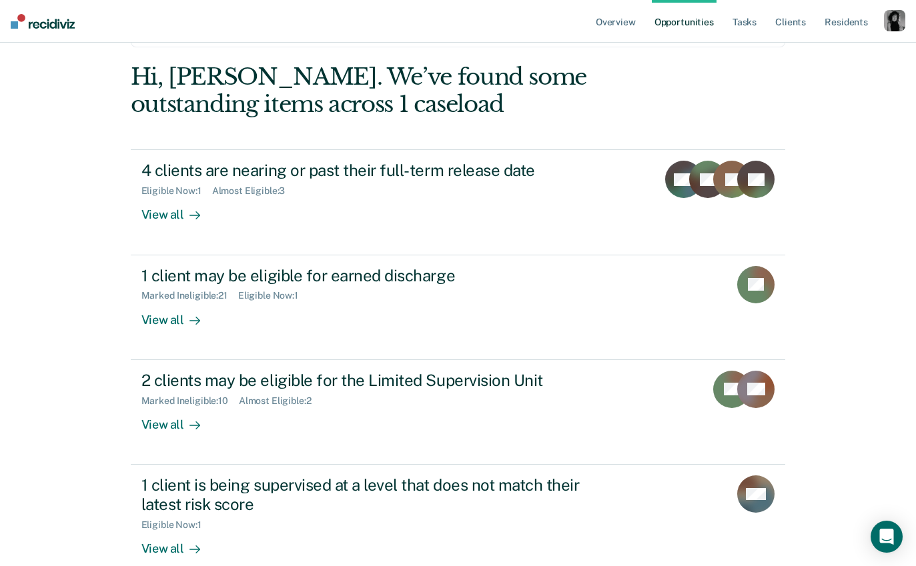
scroll to position [30, 0]
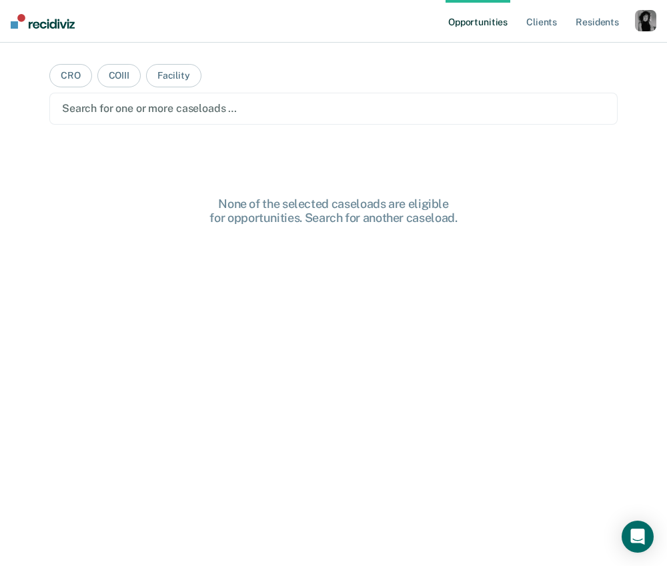
click at [644, 19] on div "button" at bounding box center [645, 20] width 21 height 21
click at [557, 49] on link "Profile" at bounding box center [591, 54] width 107 height 11
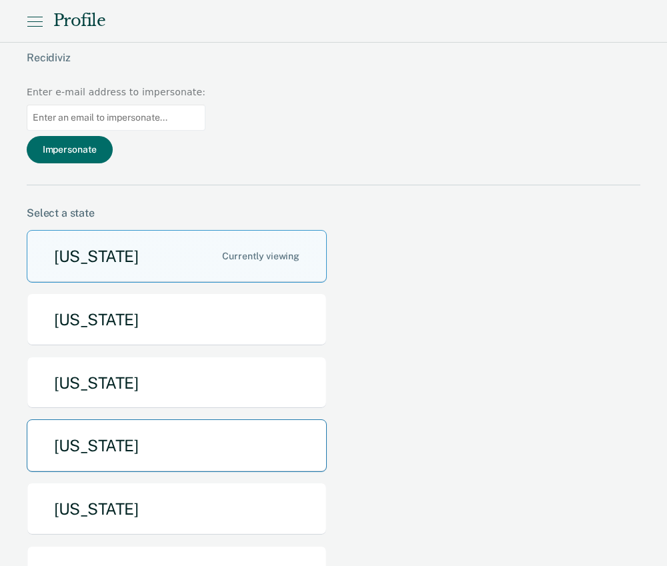
click at [100, 420] on button "[US_STATE]" at bounding box center [177, 446] width 300 height 53
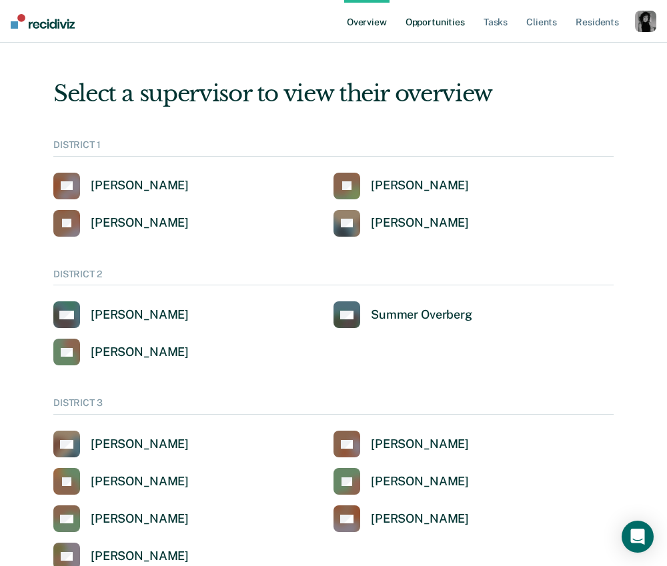
click at [430, 25] on link "Opportunities" at bounding box center [435, 21] width 65 height 43
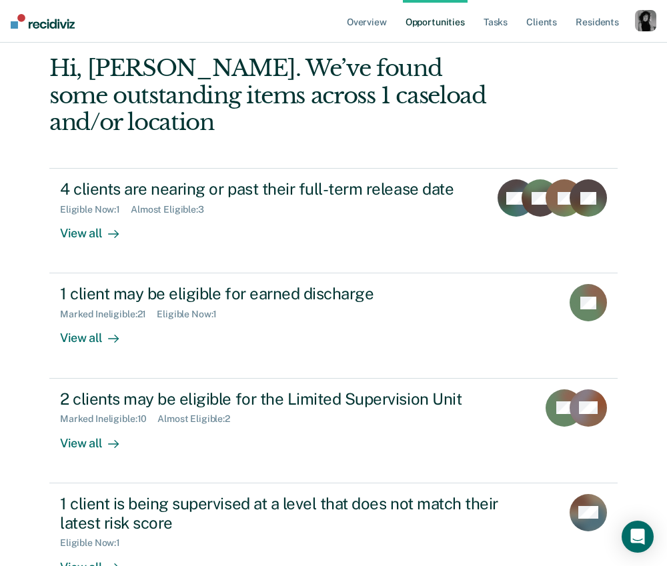
scroll to position [79, 0]
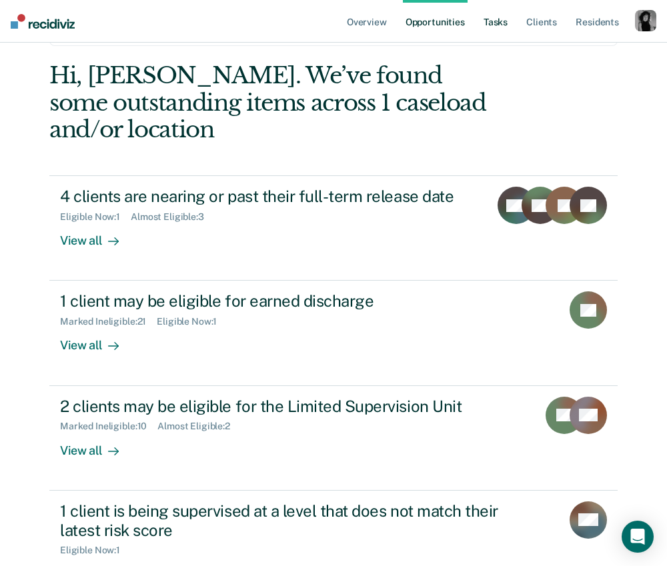
click at [495, 21] on link "Tasks" at bounding box center [495, 21] width 29 height 43
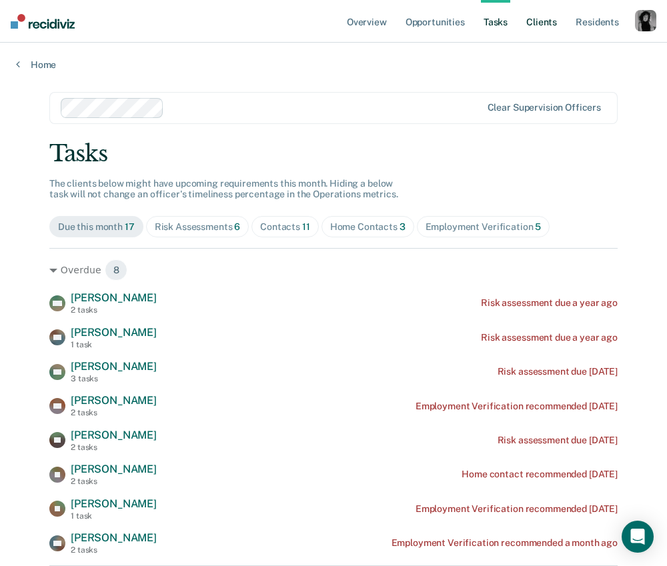
click at [537, 24] on link "Client s" at bounding box center [542, 21] width 36 height 43
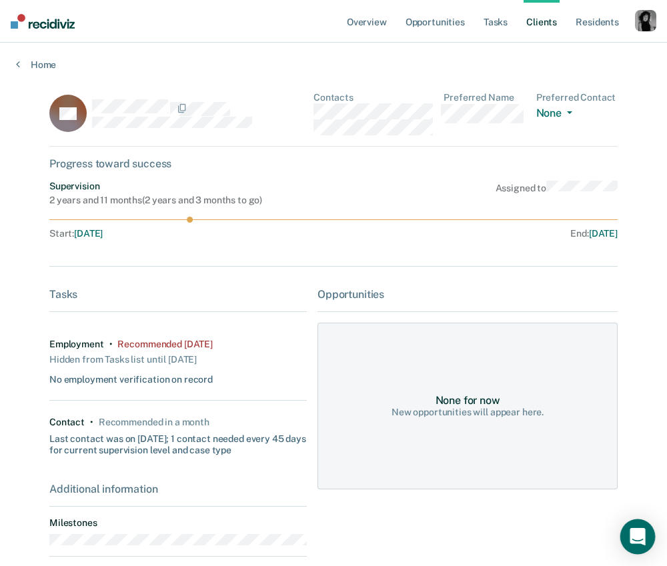
click at [641, 528] on div "Open Intercom Messenger" at bounding box center [637, 537] width 35 height 35
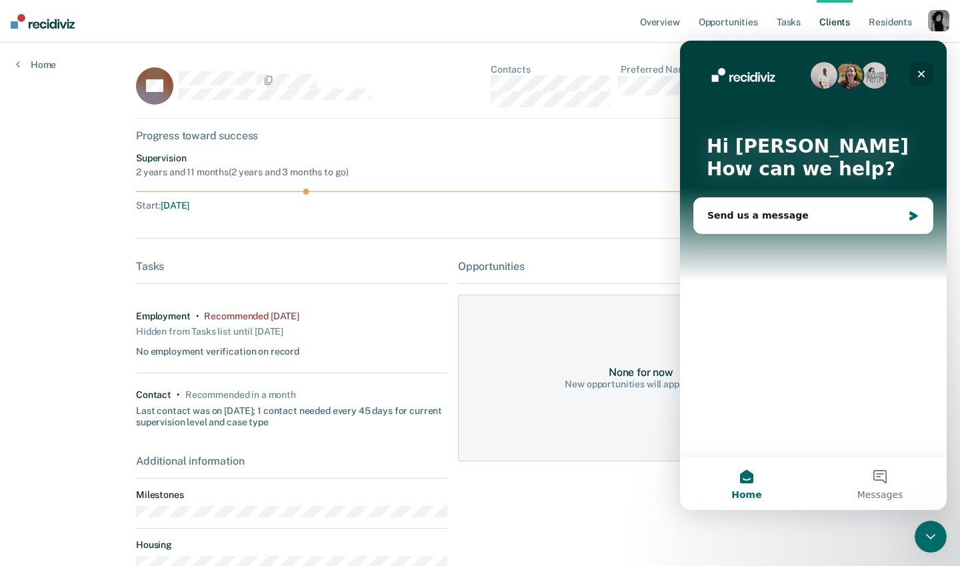
click at [676, 76] on icon "Close" at bounding box center [921, 74] width 7 height 7
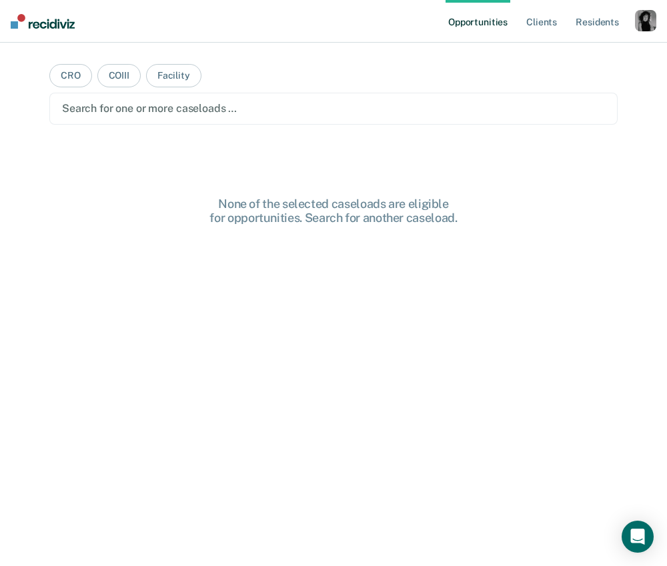
click at [647, 22] on div "button" at bounding box center [645, 20] width 21 height 21
click at [553, 84] on link "Log Out" at bounding box center [591, 87] width 107 height 11
